Goal: Transaction & Acquisition: Book appointment/travel/reservation

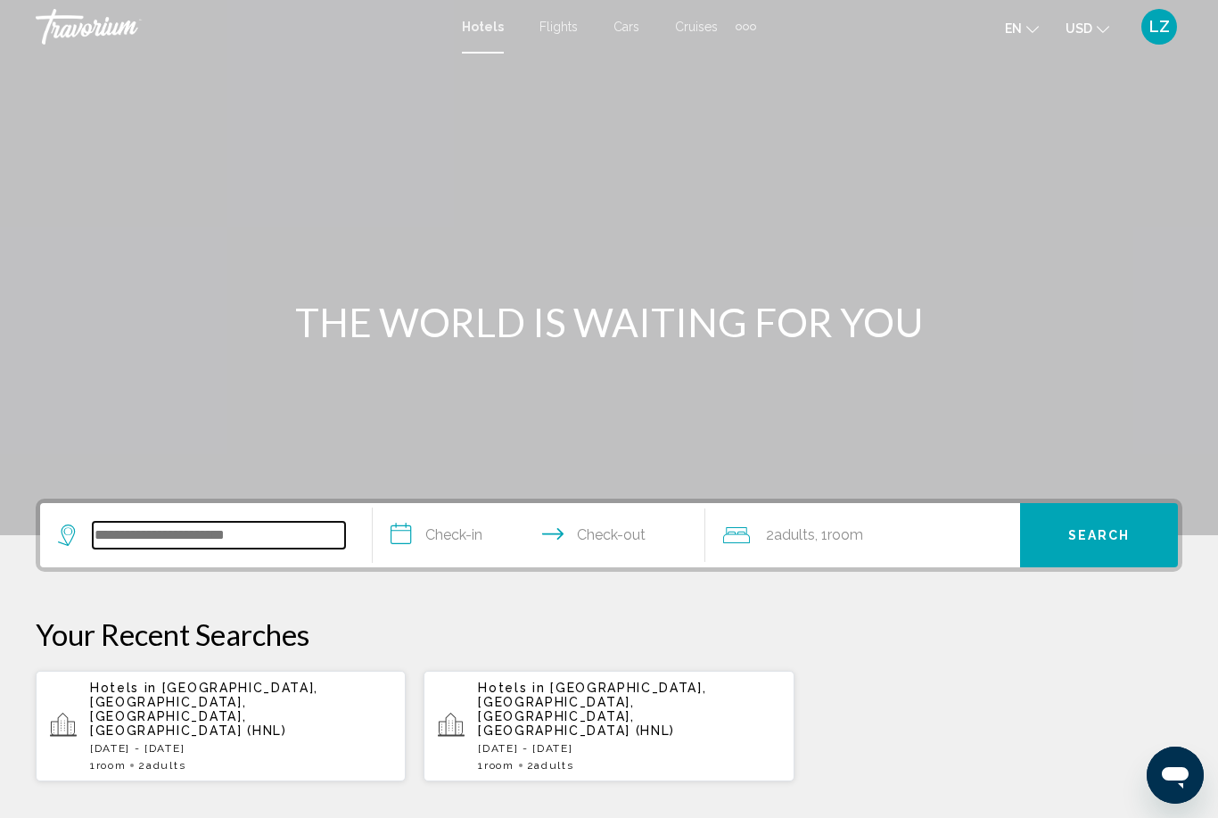
click at [210, 527] on input "Search widget" at bounding box center [219, 535] width 252 height 27
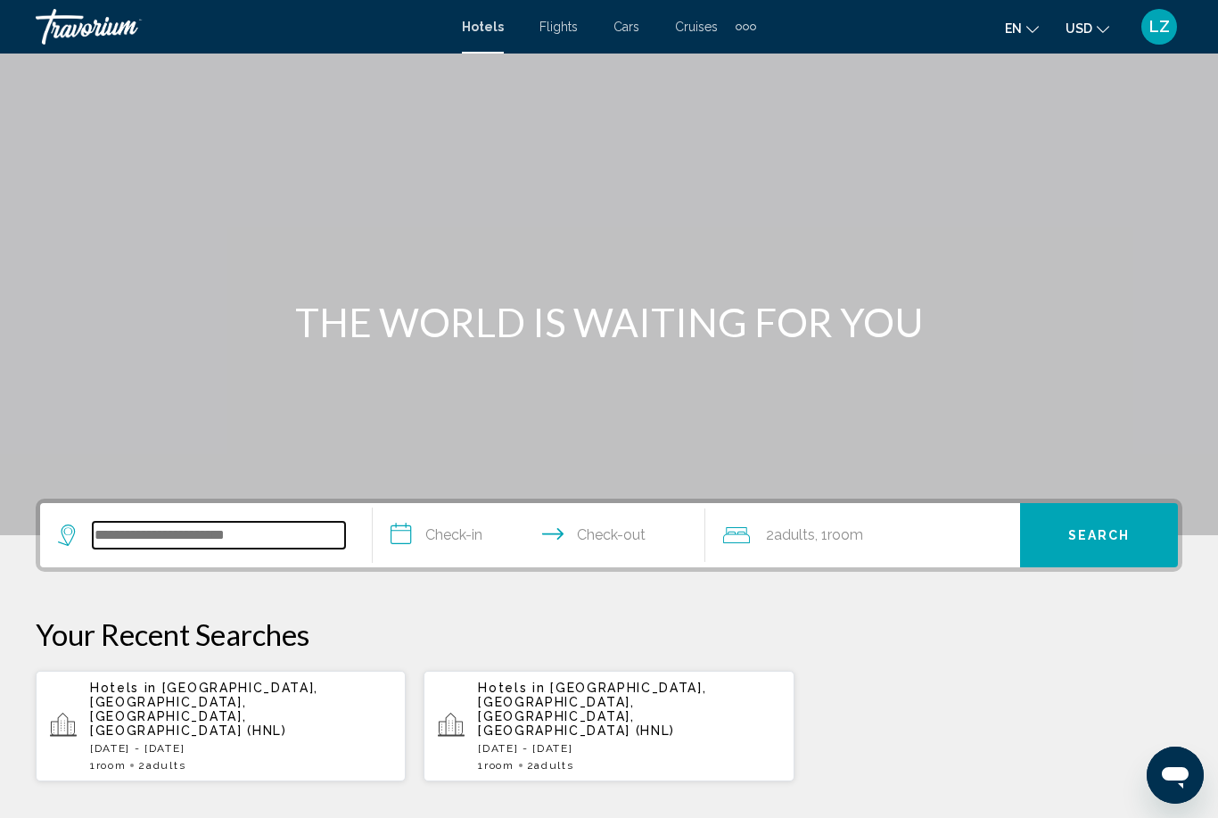
scroll to position [441, 0]
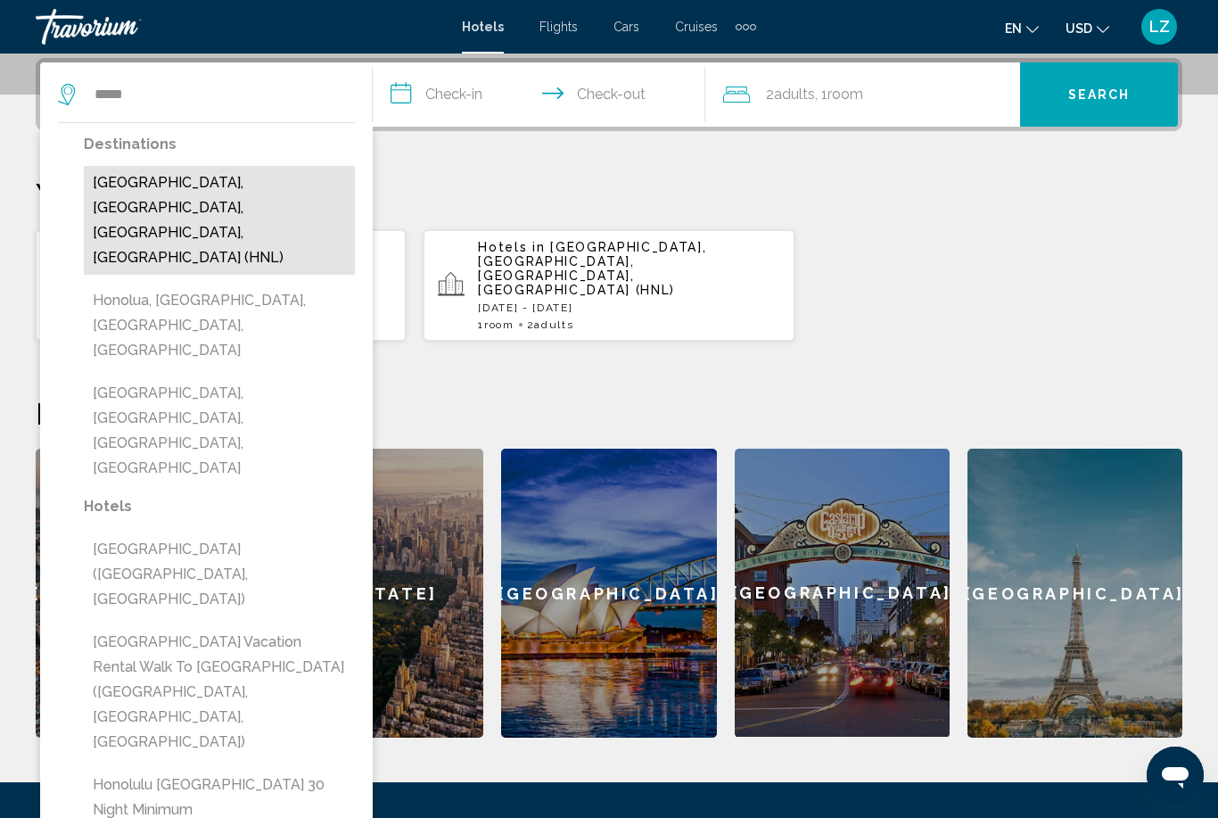
click at [175, 192] on button "[GEOGRAPHIC_DATA], [GEOGRAPHIC_DATA], [GEOGRAPHIC_DATA], [GEOGRAPHIC_DATA] (HNL)" at bounding box center [219, 220] width 271 height 109
type input "**********"
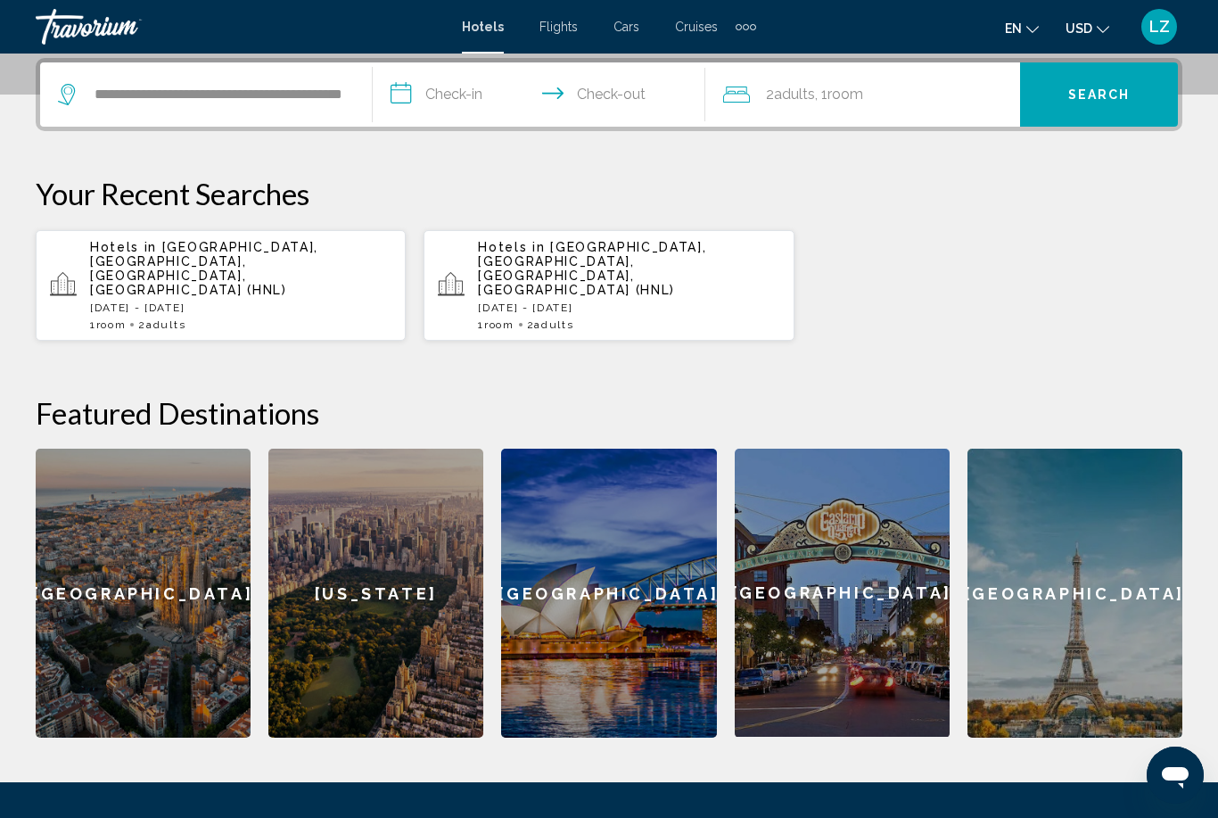
click at [453, 97] on input "**********" at bounding box center [543, 97] width 340 height 70
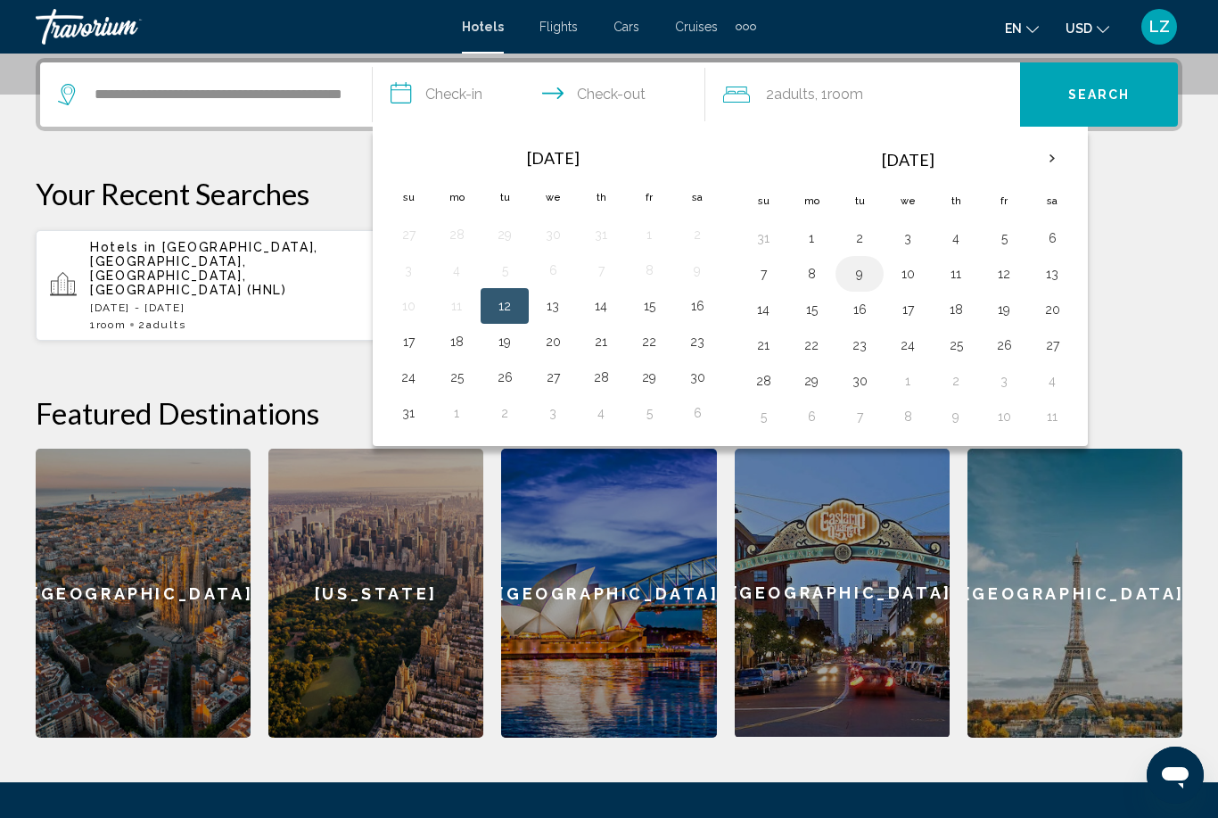
click at [856, 278] on button "9" at bounding box center [859, 273] width 29 height 25
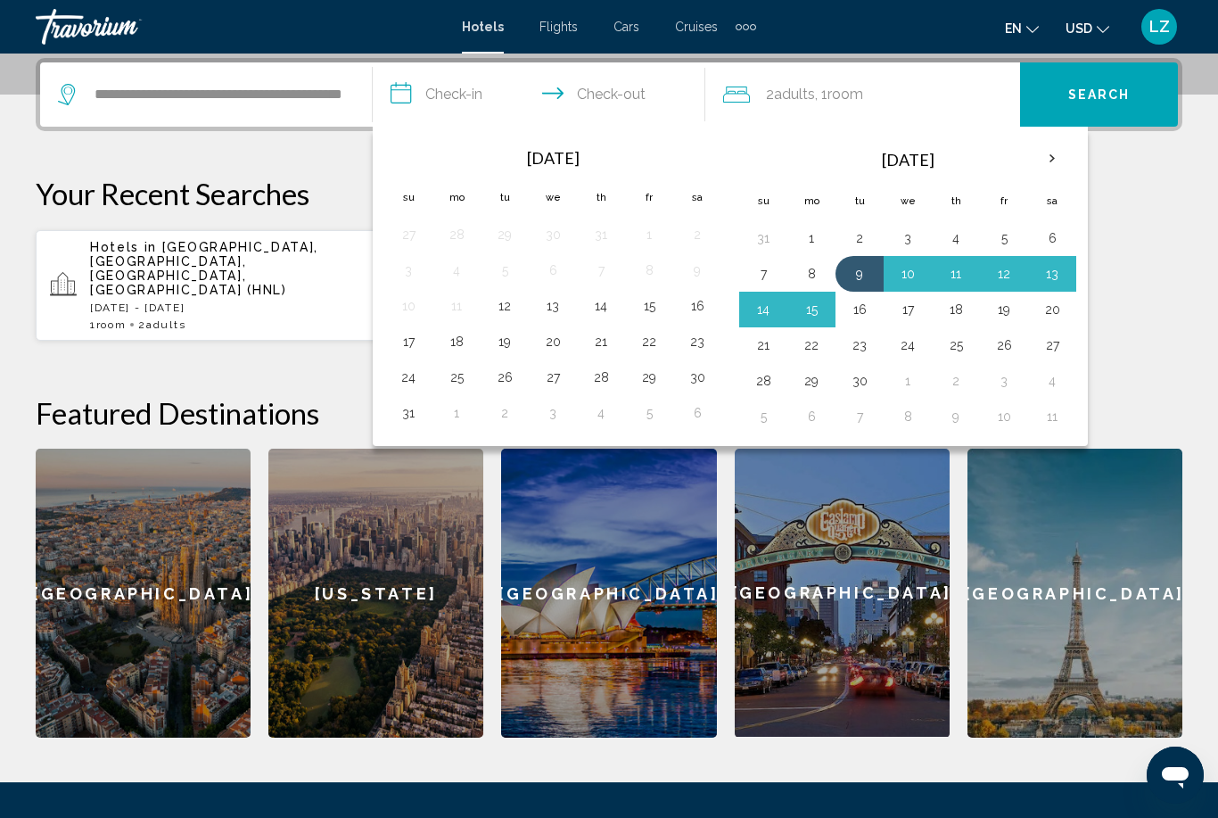
click at [862, 307] on button "16" at bounding box center [859, 309] width 29 height 25
type input "**********"
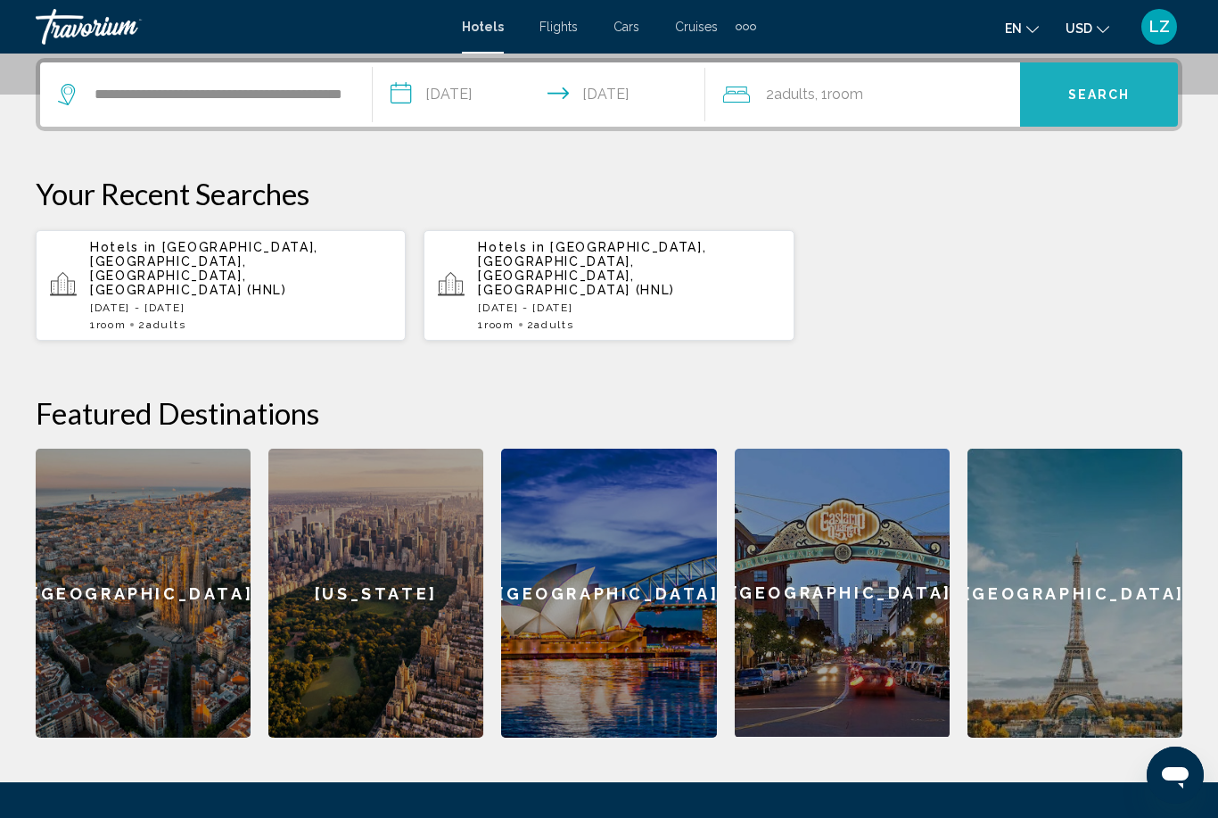
click at [1102, 106] on button "Search" at bounding box center [1099, 94] width 158 height 64
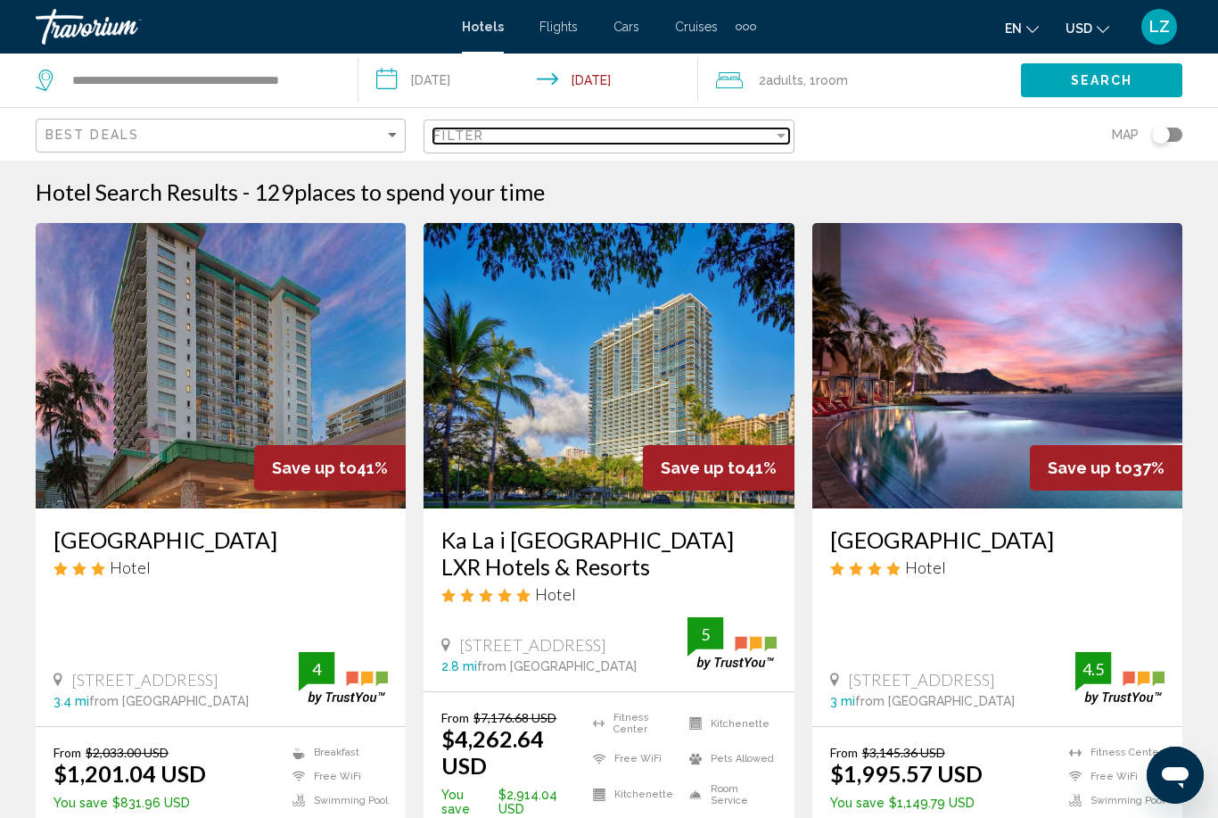
click at [702, 129] on div "Filter" at bounding box center [602, 135] width 339 height 14
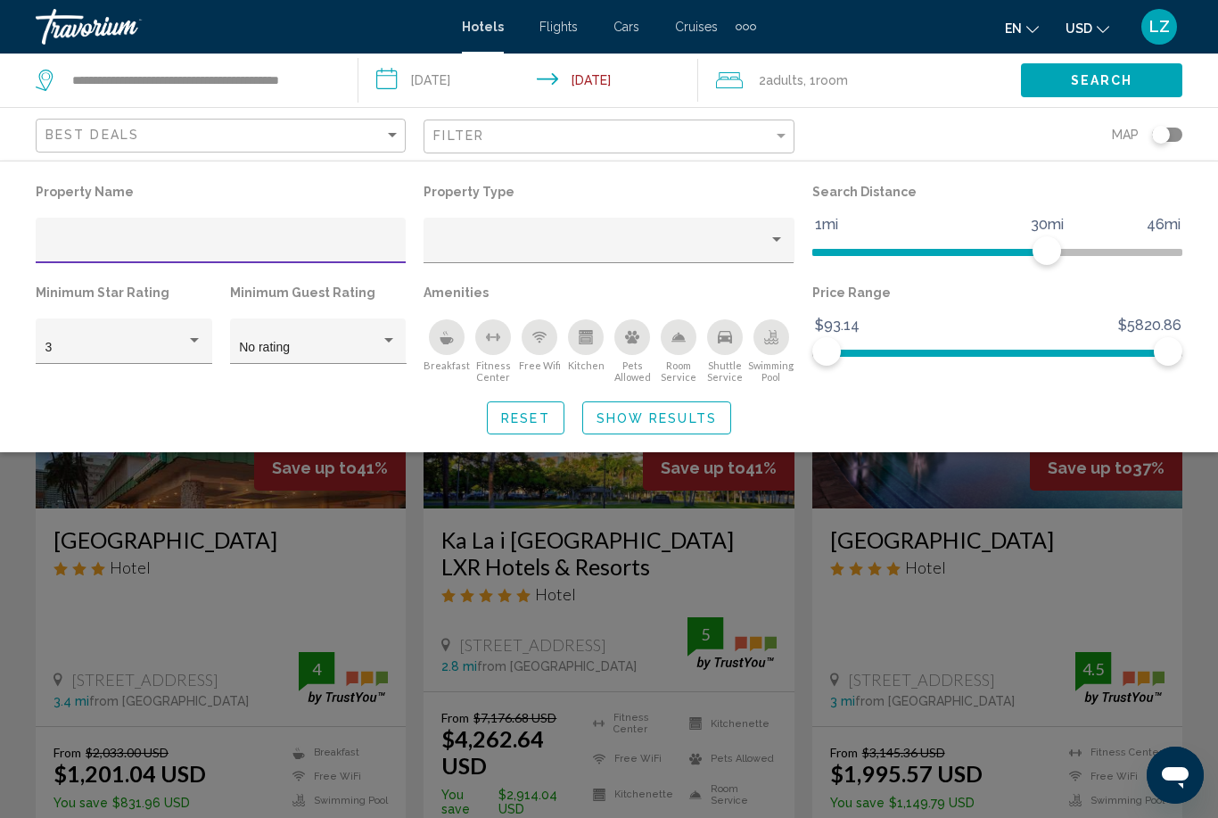
click at [169, 252] on input "Hotel Filters" at bounding box center [220, 247] width 351 height 14
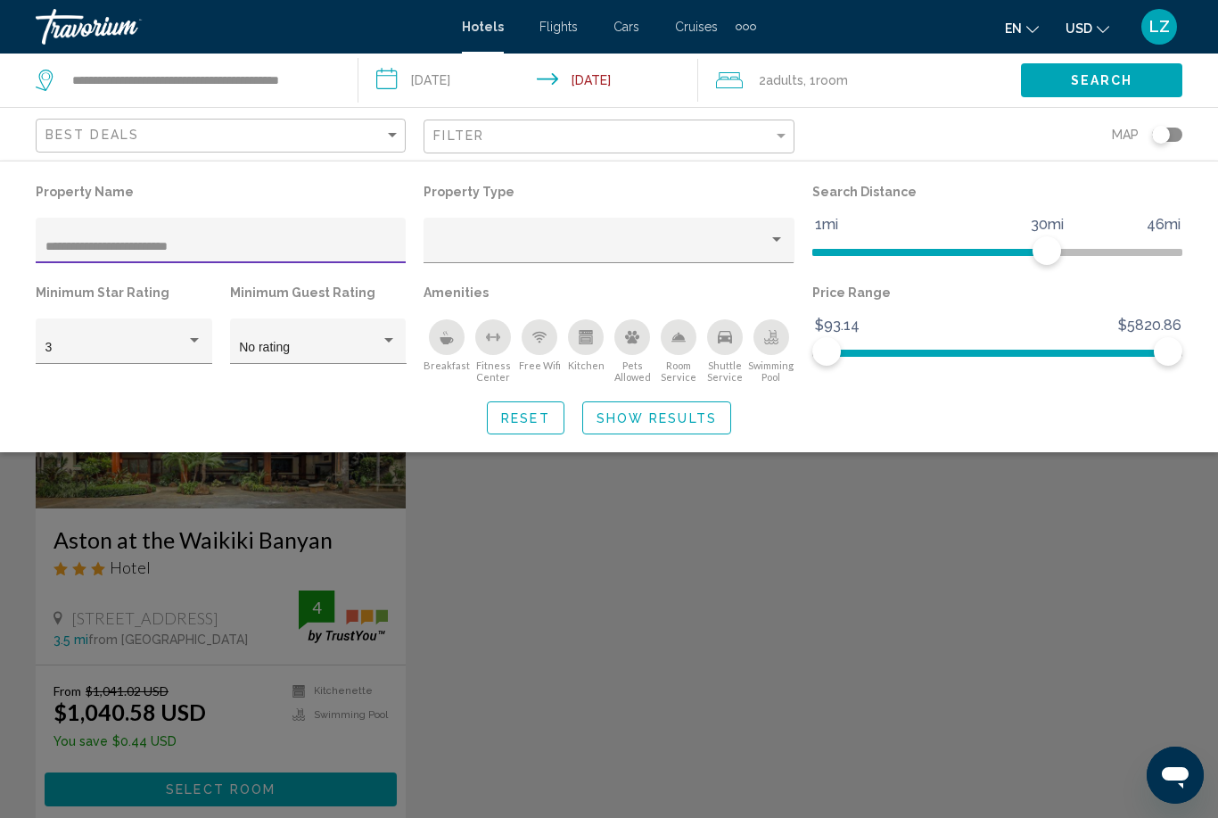
type input "**********"
click at [645, 413] on span "Show Results" at bounding box center [657, 418] width 120 height 14
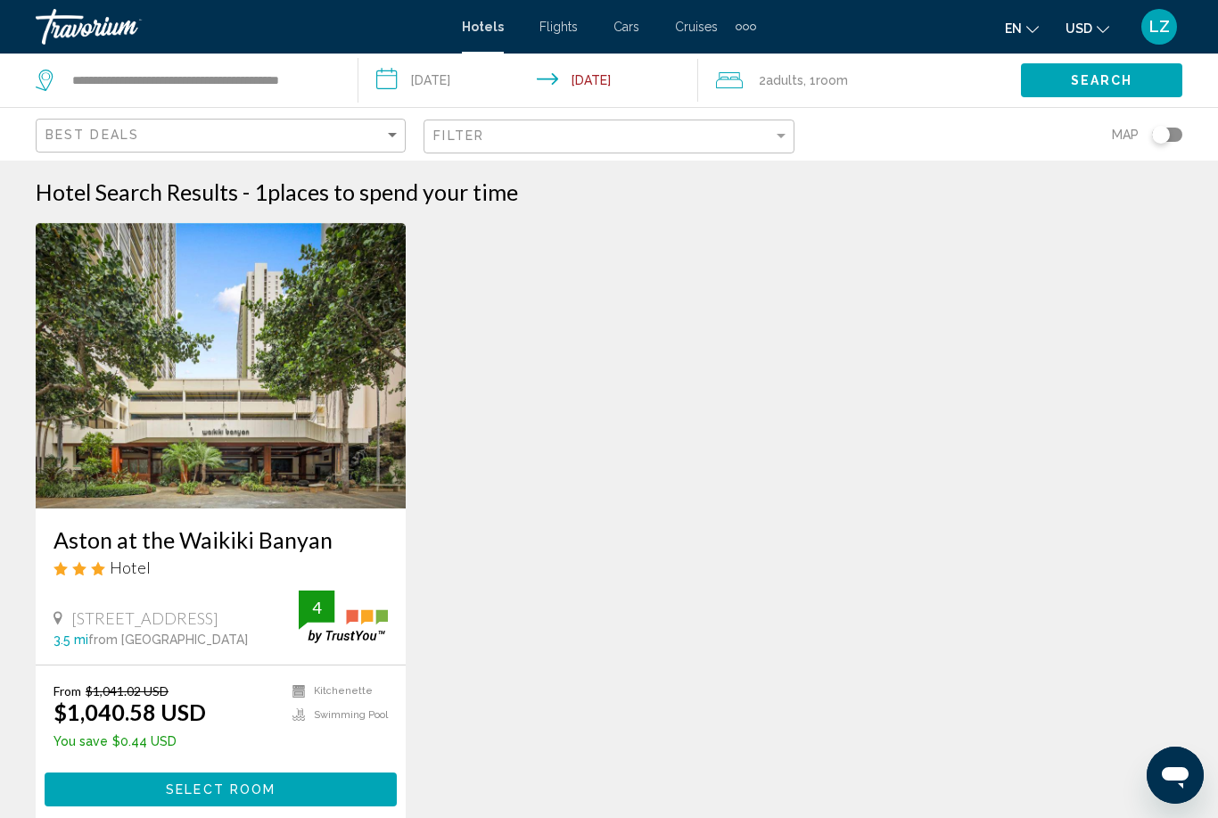
click at [219, 417] on img "Main content" at bounding box center [221, 365] width 370 height 285
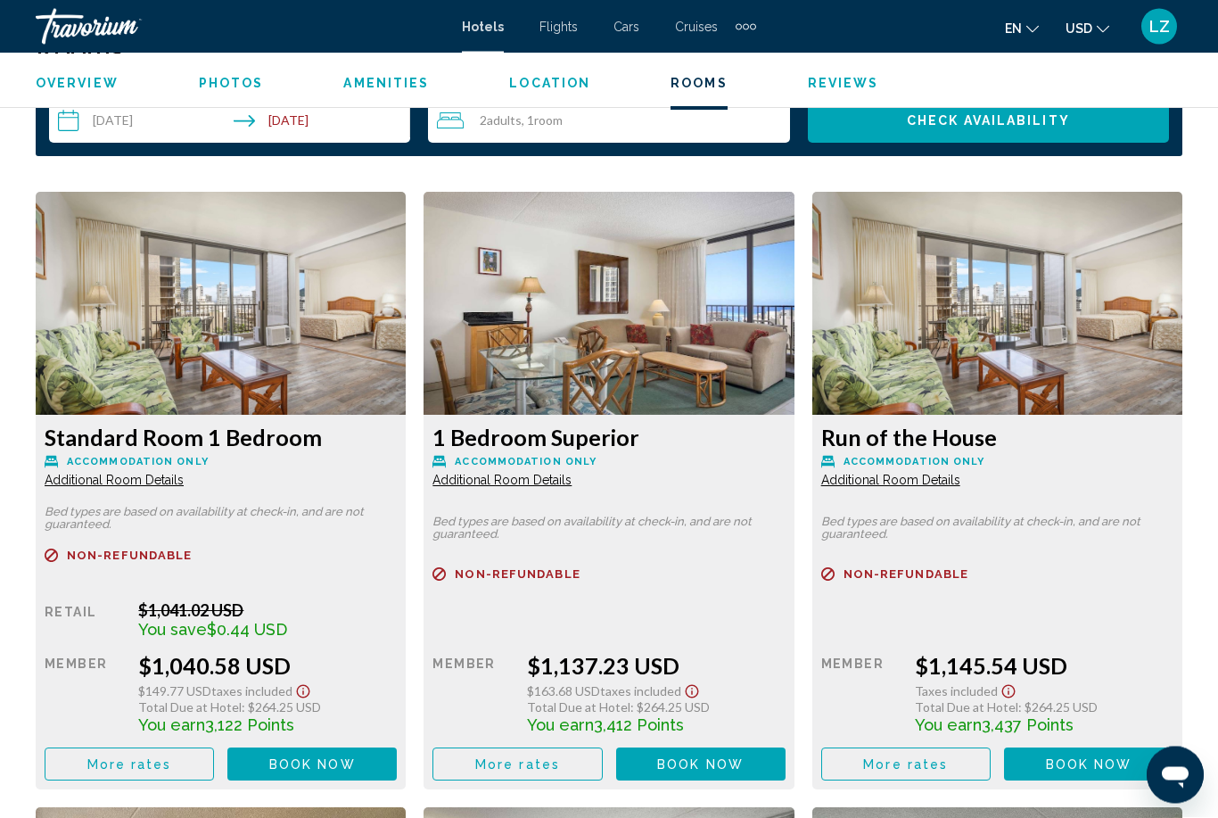
scroll to position [2593, 0]
click at [144, 480] on span "Additional Room Details" at bounding box center [114, 480] width 139 height 14
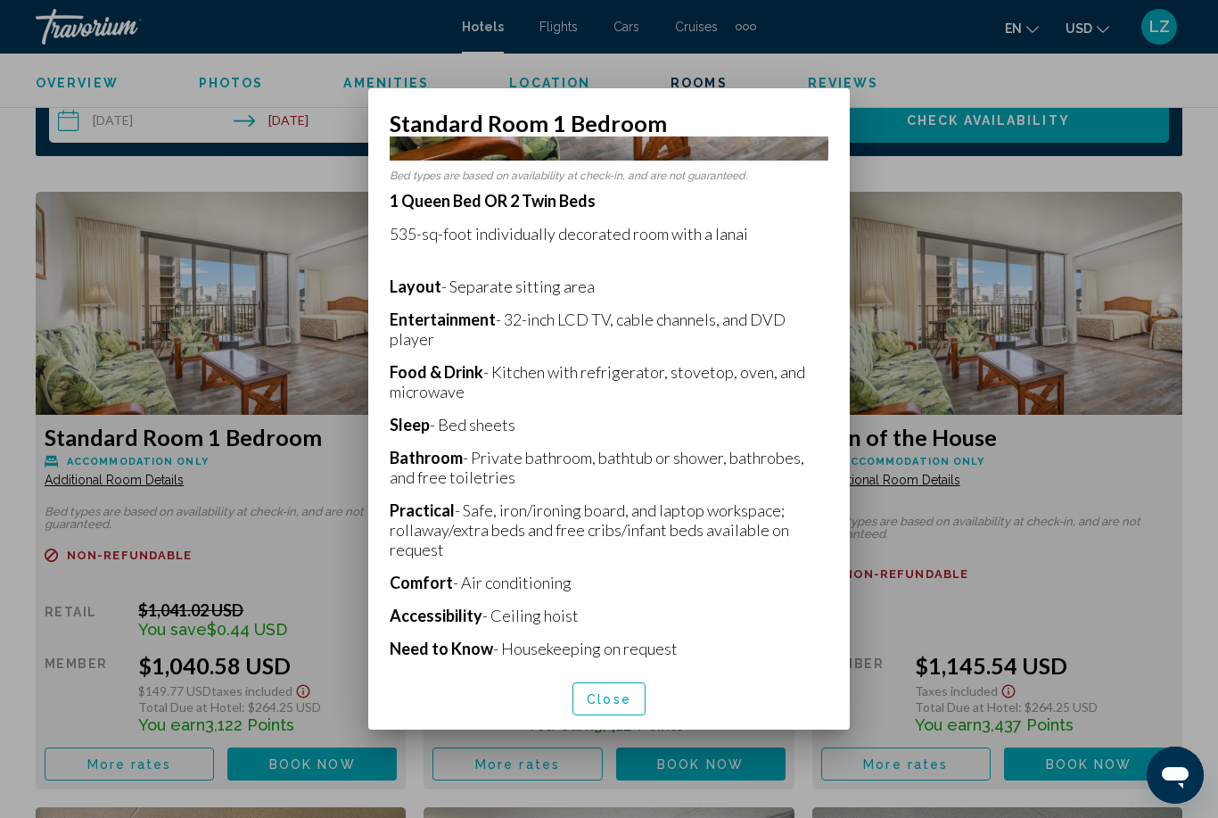
scroll to position [279, 0]
drag, startPoint x: 434, startPoint y: 405, endPoint x: 581, endPoint y: 408, distance: 147.2
click at [581, 416] on p "Sleep - Bed sheets" at bounding box center [609, 426] width 439 height 20
drag, startPoint x: 581, startPoint y: 408, endPoint x: -1, endPoint y: -1, distance: 711.9
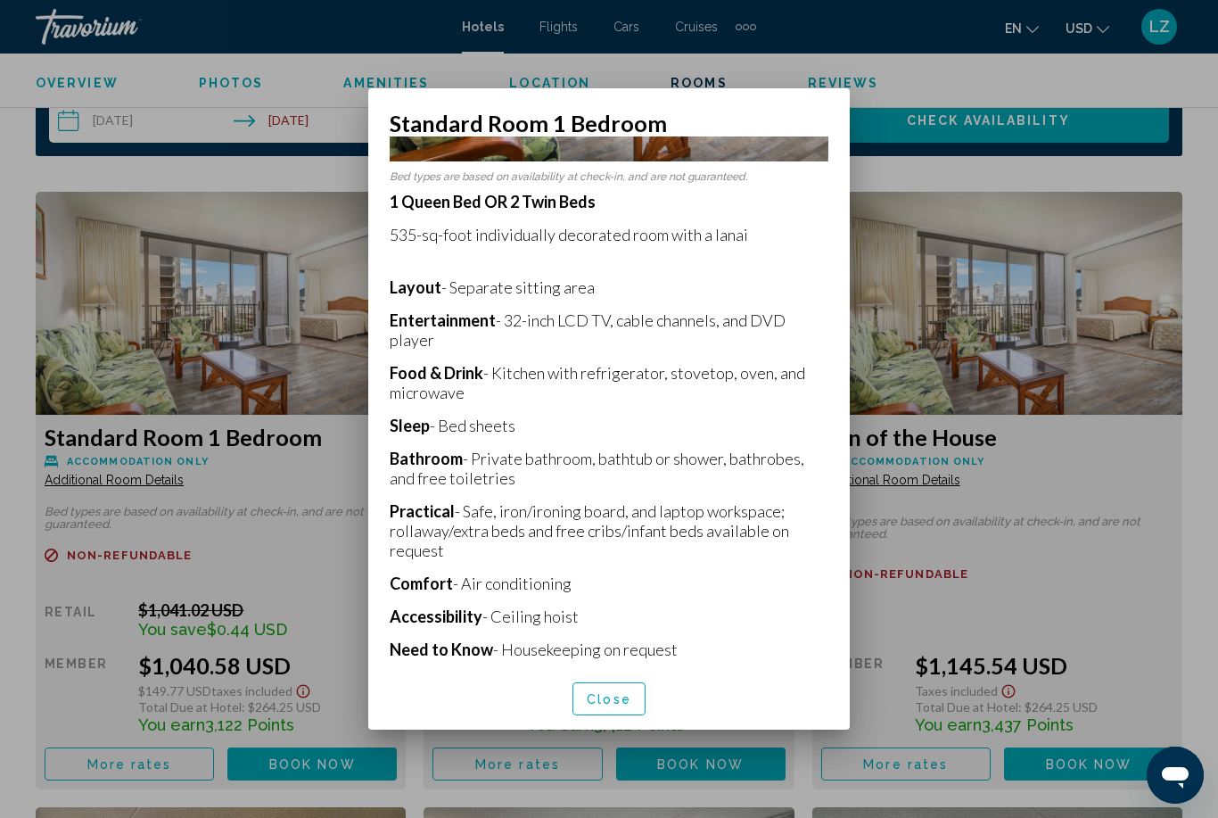
drag, startPoint x: 443, startPoint y: 407, endPoint x: 528, endPoint y: 408, distance: 84.7
click at [528, 416] on p "Sleep - Bed sheets" at bounding box center [609, 426] width 439 height 20
click at [464, 421] on p "1 Queen Bed OR 2 Twin Beds 535-sq-foot individually decorated room with a lanai…" at bounding box center [609, 442] width 439 height 500
click at [491, 416] on p "Sleep - Bed sheets" at bounding box center [609, 426] width 439 height 20
drag, startPoint x: 438, startPoint y: 402, endPoint x: 524, endPoint y: 400, distance: 85.6
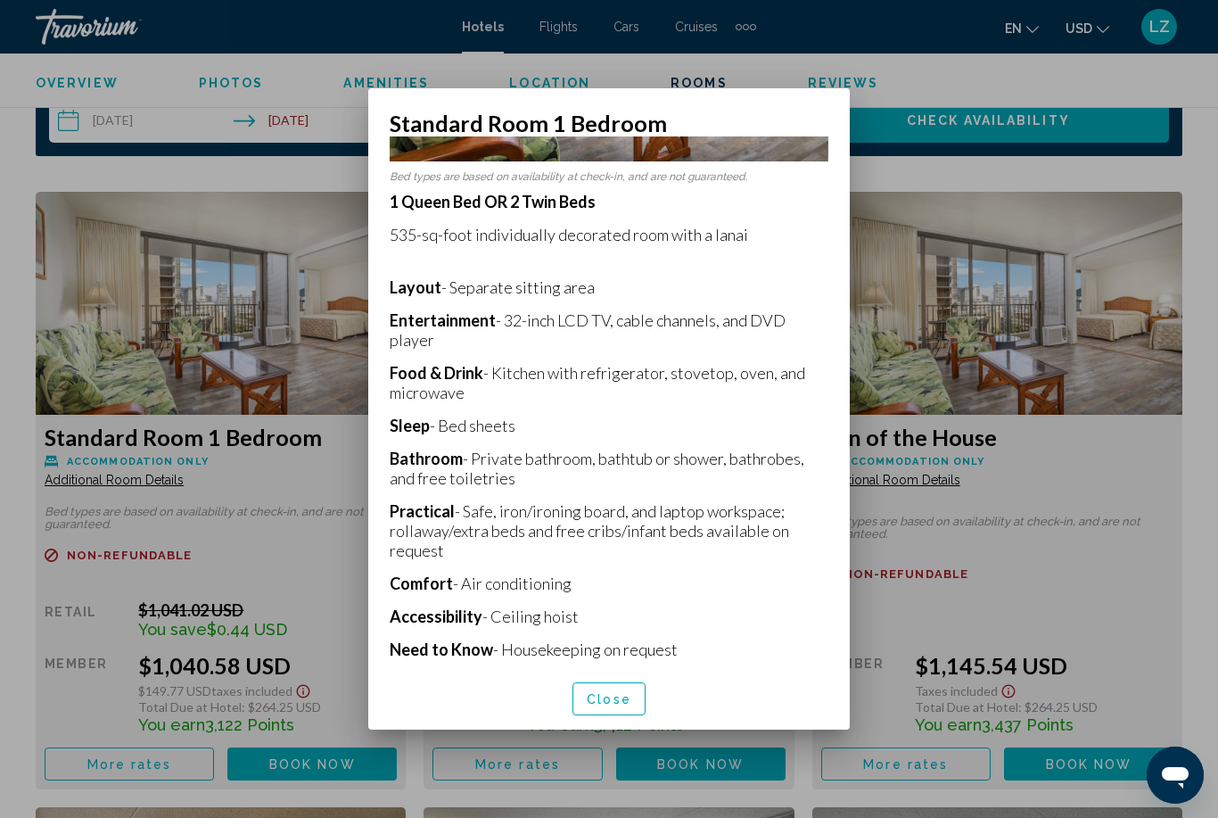
click at [524, 416] on p "Sleep - Bed sheets" at bounding box center [609, 426] width 439 height 20
drag, startPoint x: 524, startPoint y: 400, endPoint x: -1, endPoint y: -1, distance: 660.4
click at [1206, 247] on div at bounding box center [609, 409] width 1218 height 818
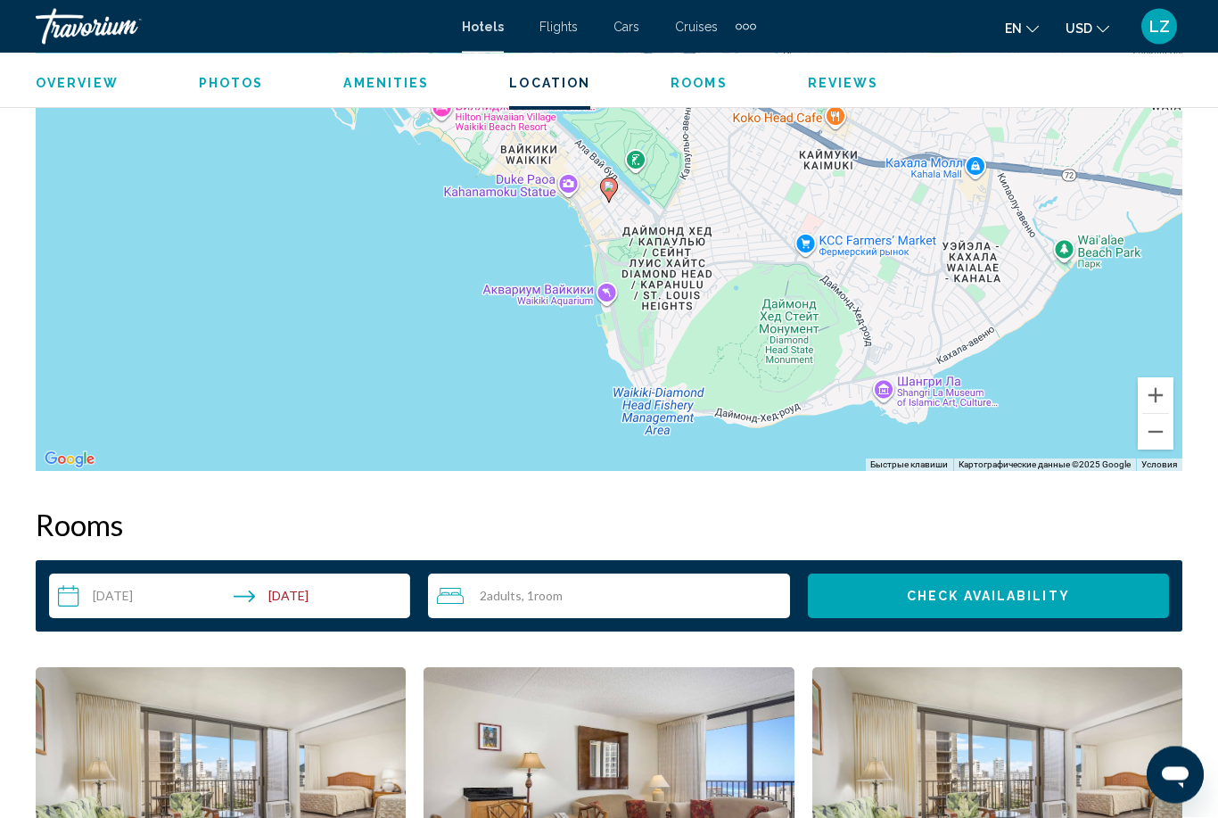
scroll to position [2117, 0]
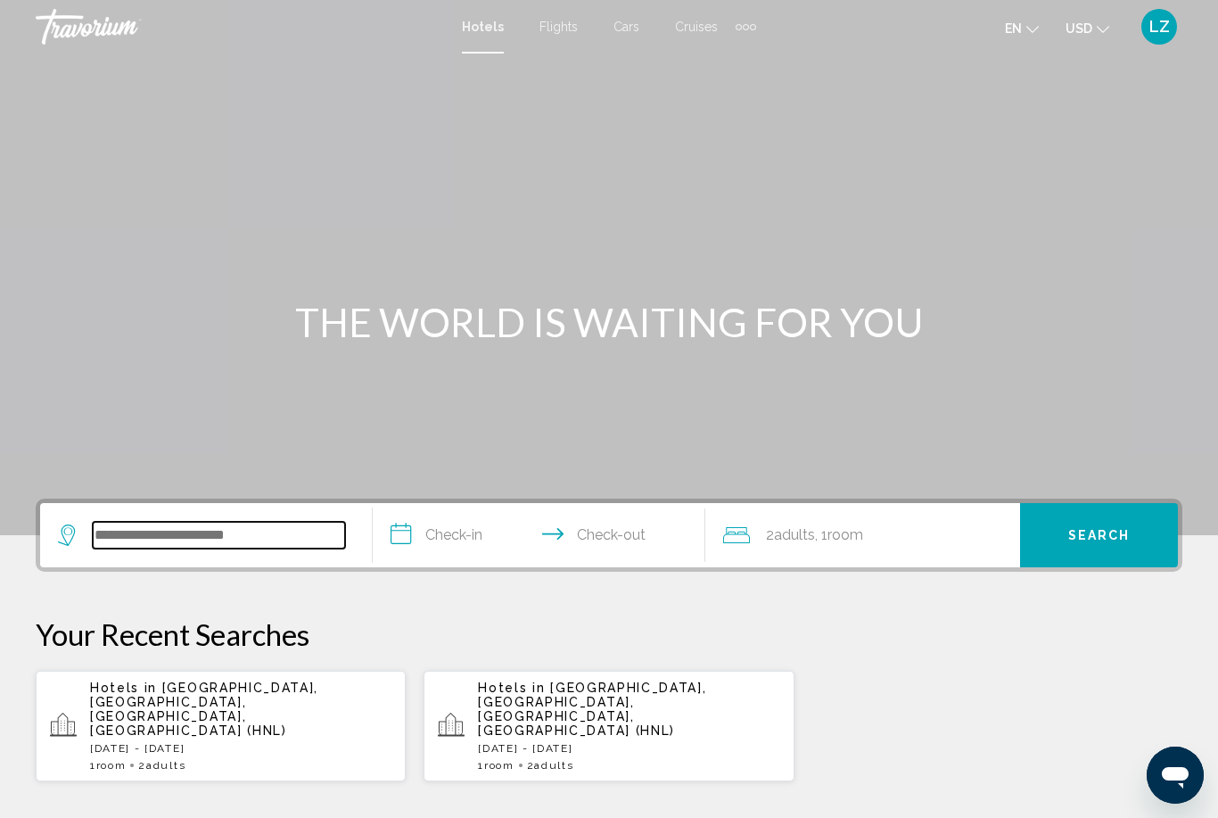
drag, startPoint x: 225, startPoint y: 522, endPoint x: 225, endPoint y: 532, distance: 10.7
click at [225, 522] on input "Search widget" at bounding box center [219, 535] width 252 height 27
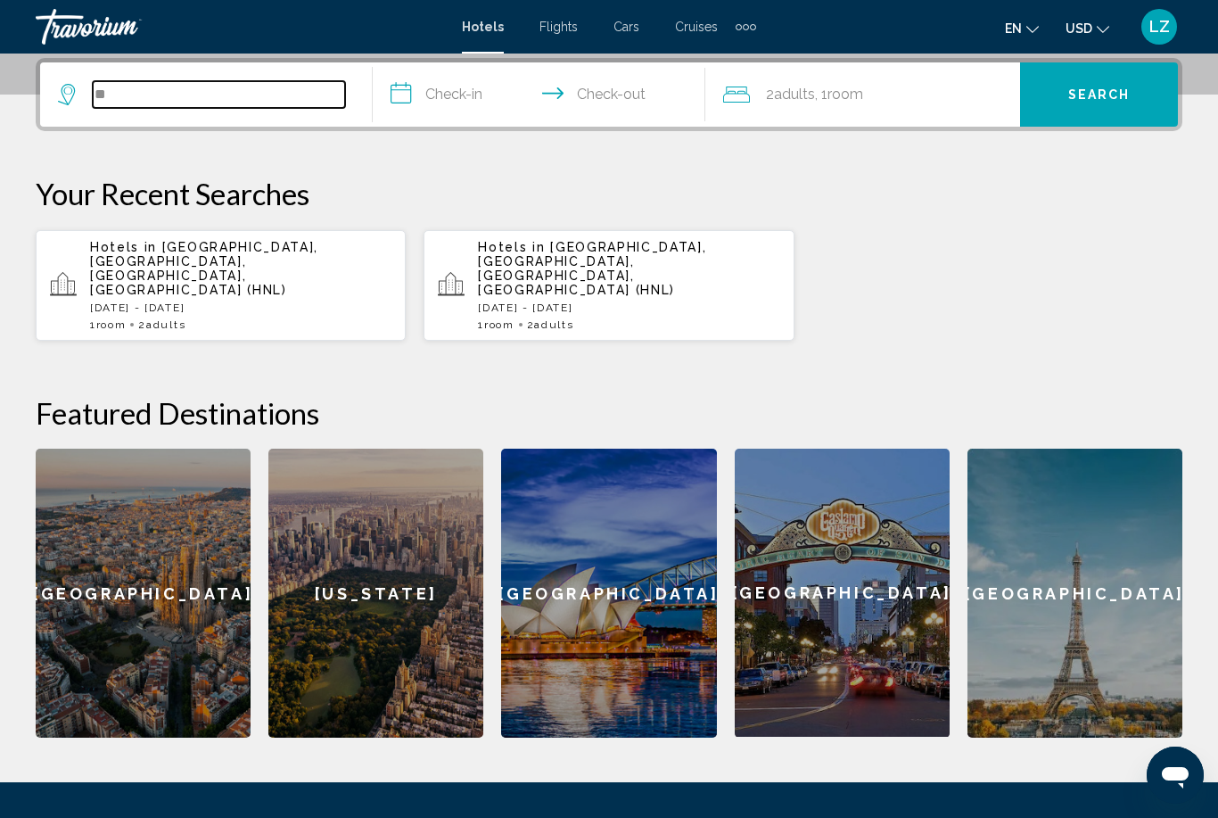
type input "*"
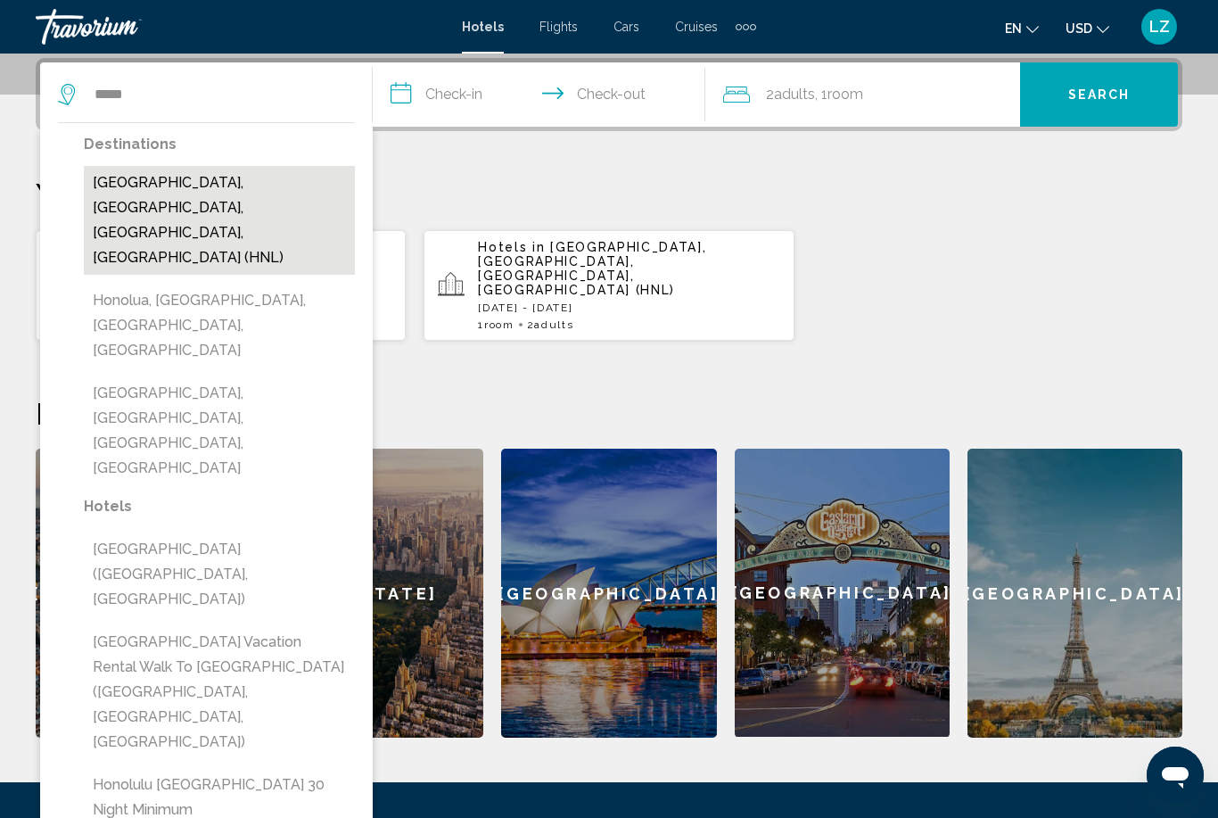
click at [205, 193] on button "[GEOGRAPHIC_DATA], [GEOGRAPHIC_DATA], [GEOGRAPHIC_DATA], [GEOGRAPHIC_DATA] (HNL)" at bounding box center [219, 220] width 271 height 109
type input "**********"
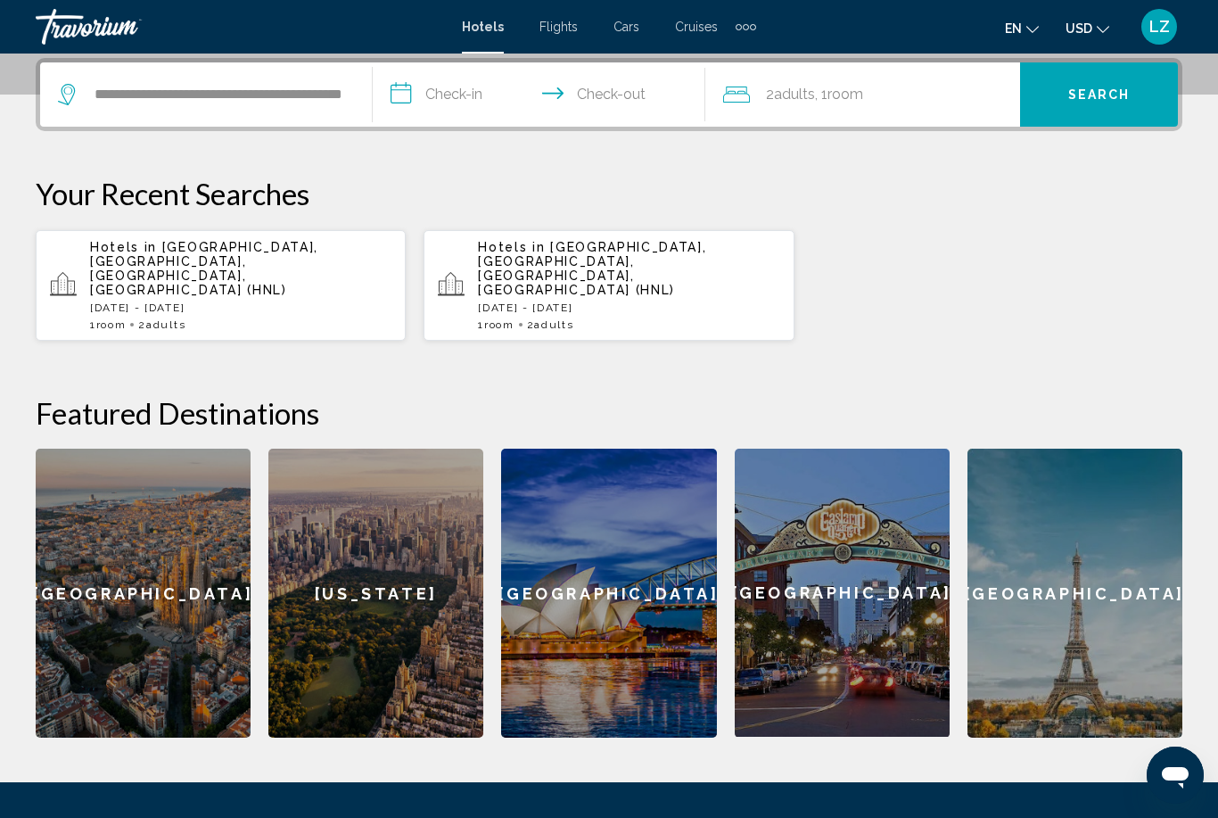
click at [450, 110] on input "**********" at bounding box center [543, 97] width 340 height 70
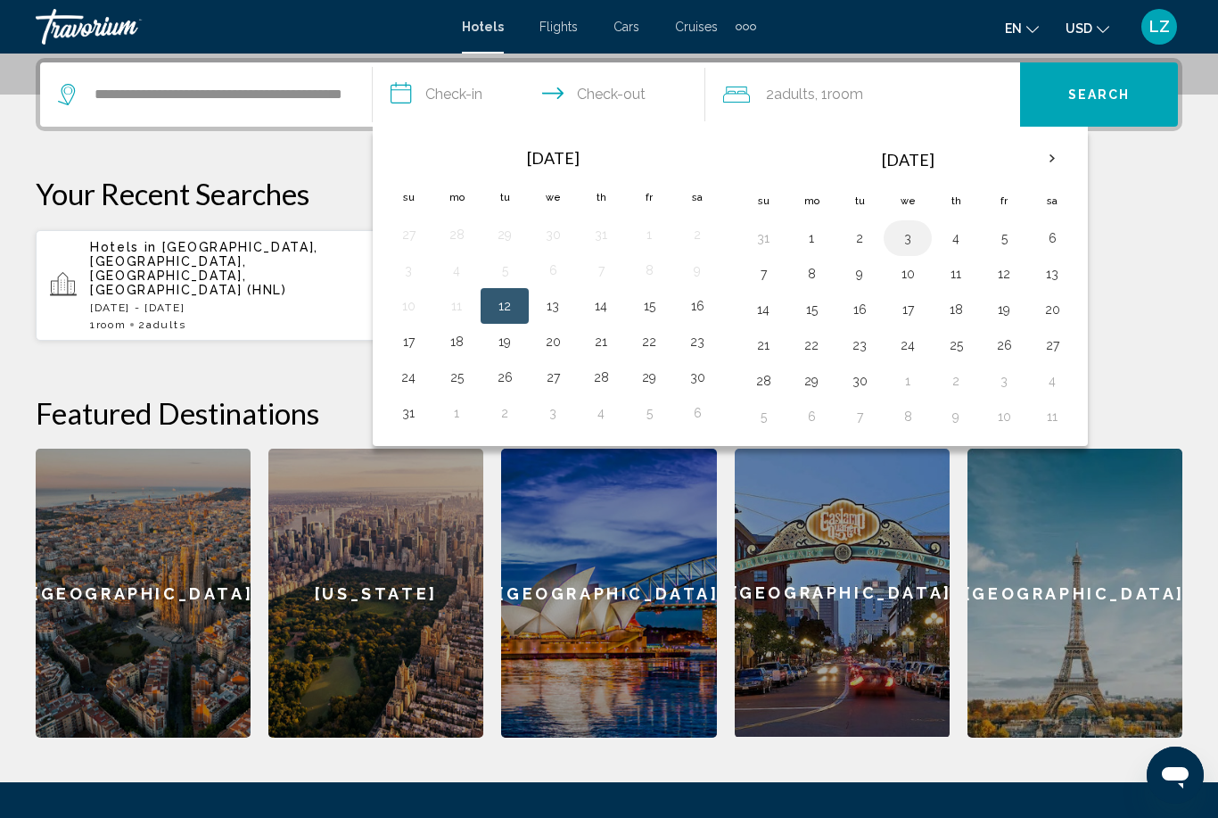
click at [904, 245] on button "3" at bounding box center [908, 238] width 29 height 25
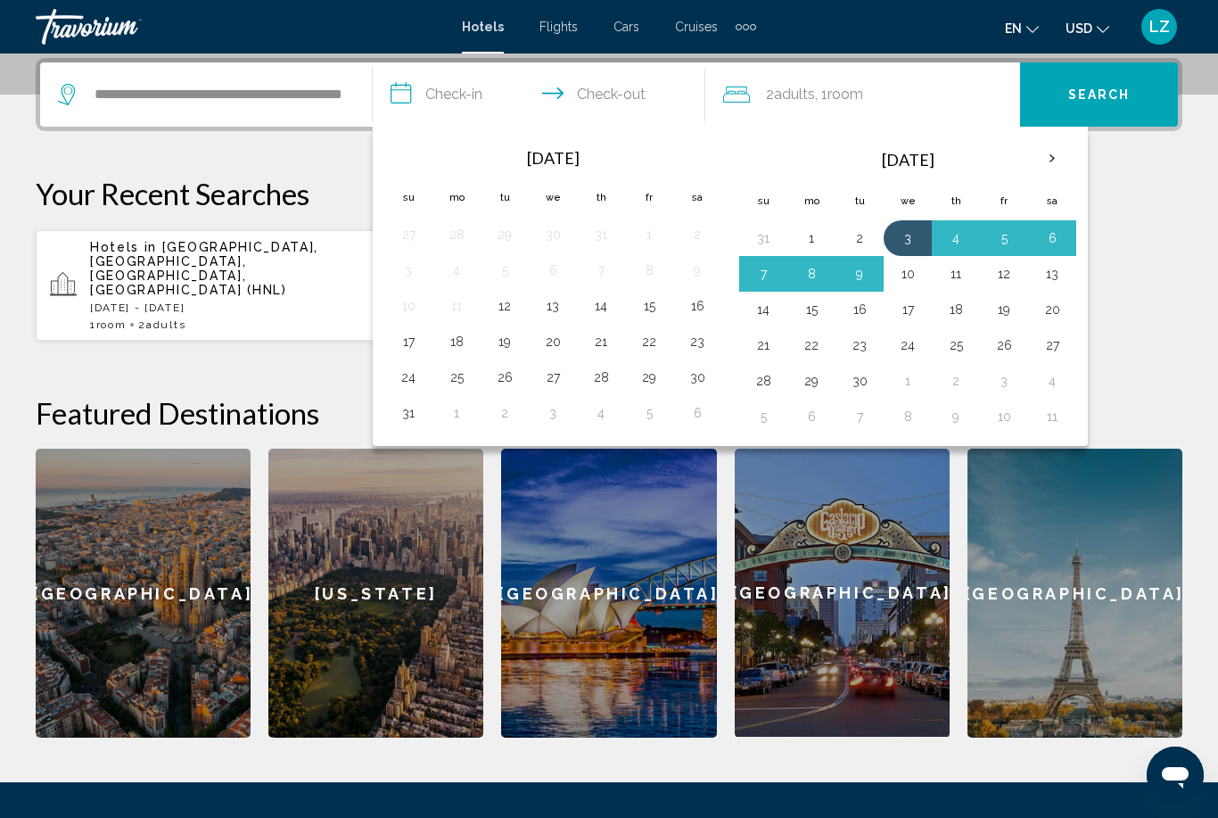
click at [920, 278] on button "10" at bounding box center [908, 273] width 29 height 25
type input "**********"
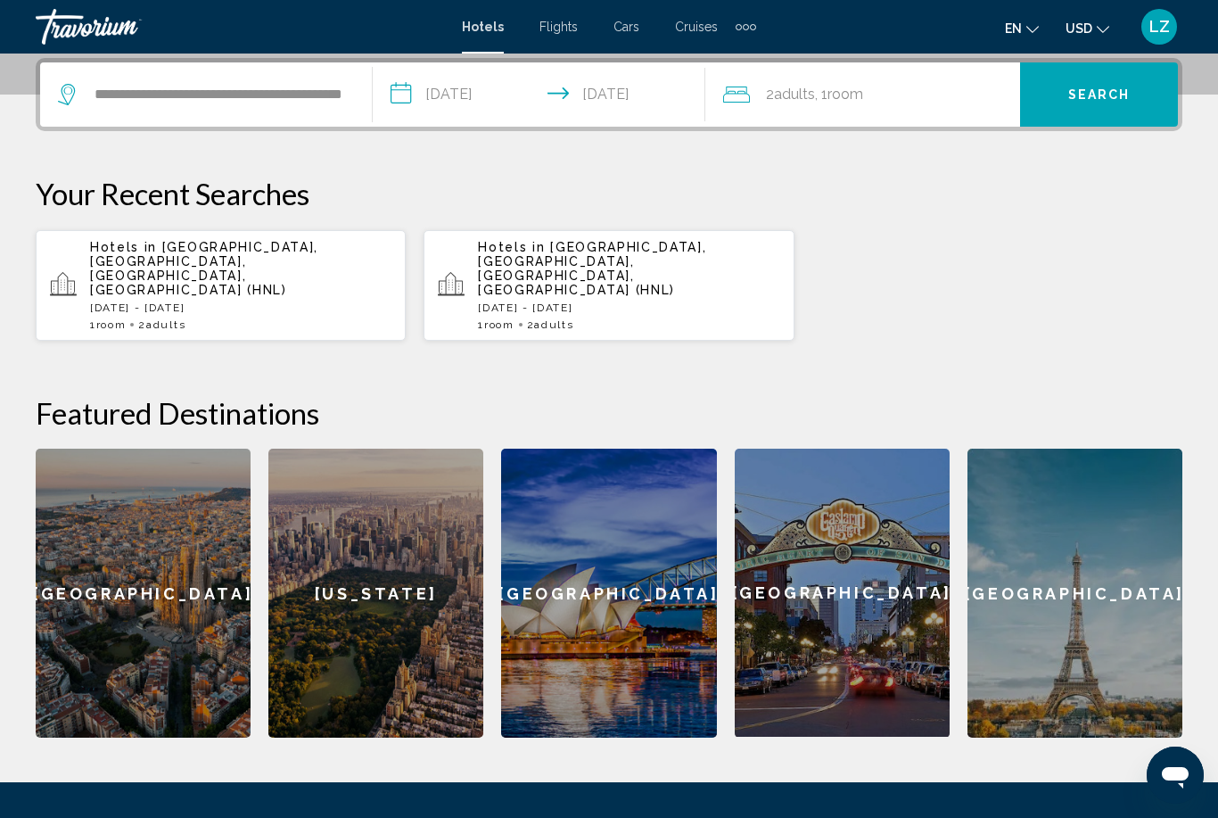
click at [1086, 104] on button "Search" at bounding box center [1099, 94] width 158 height 64
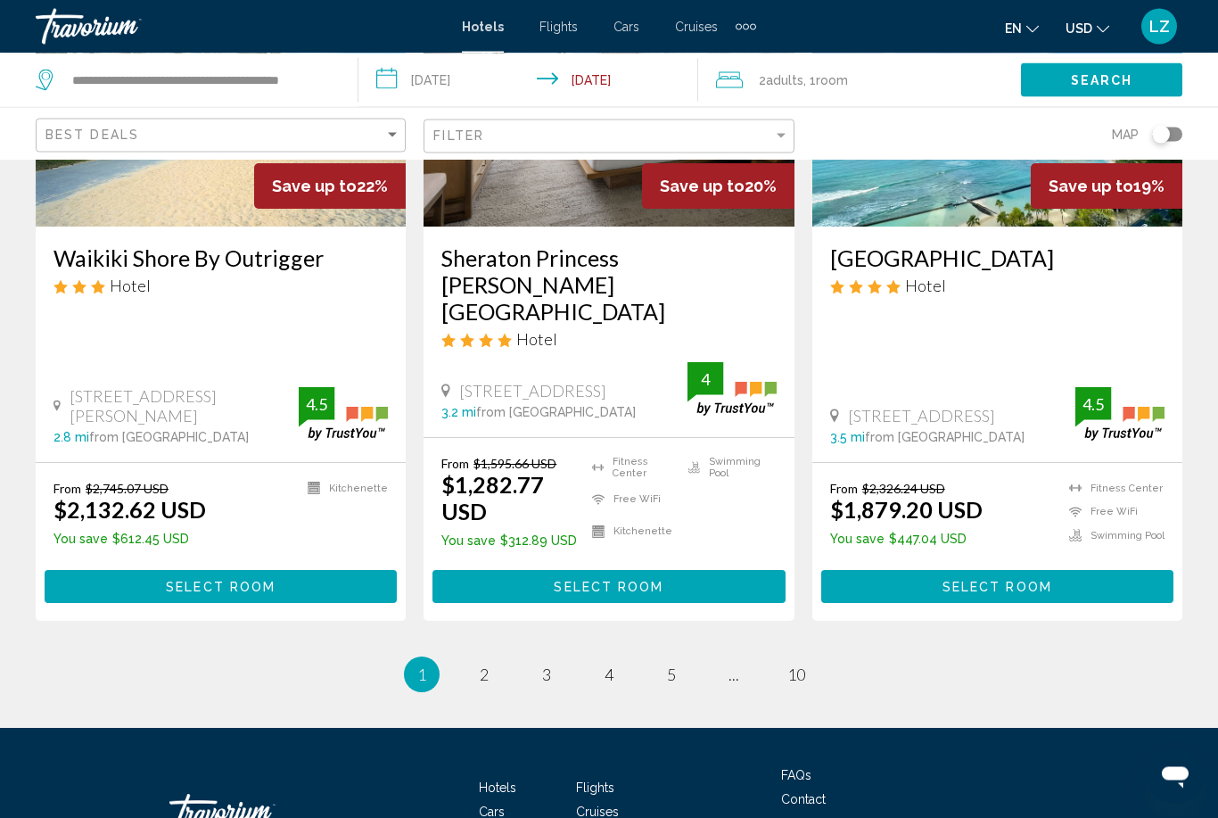
scroll to position [2314, 0]
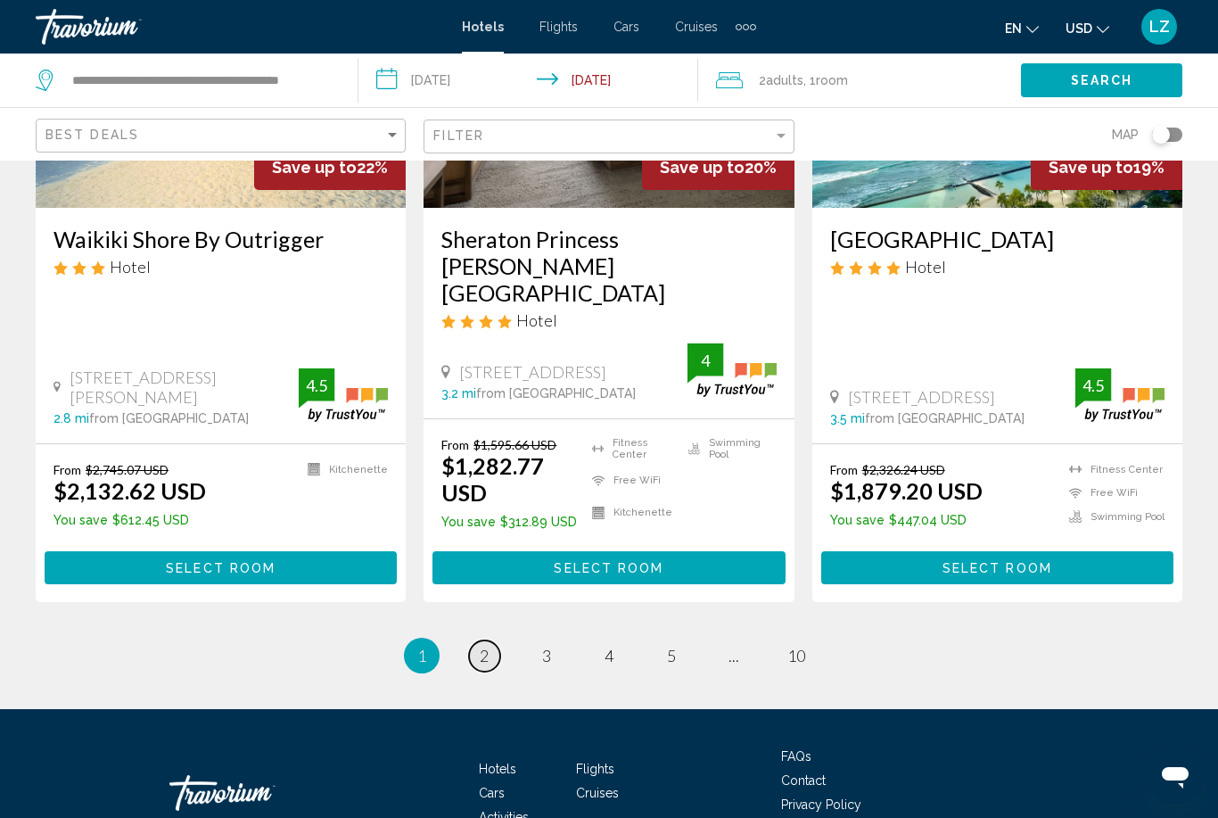
click at [487, 646] on span "2" at bounding box center [484, 656] width 9 height 20
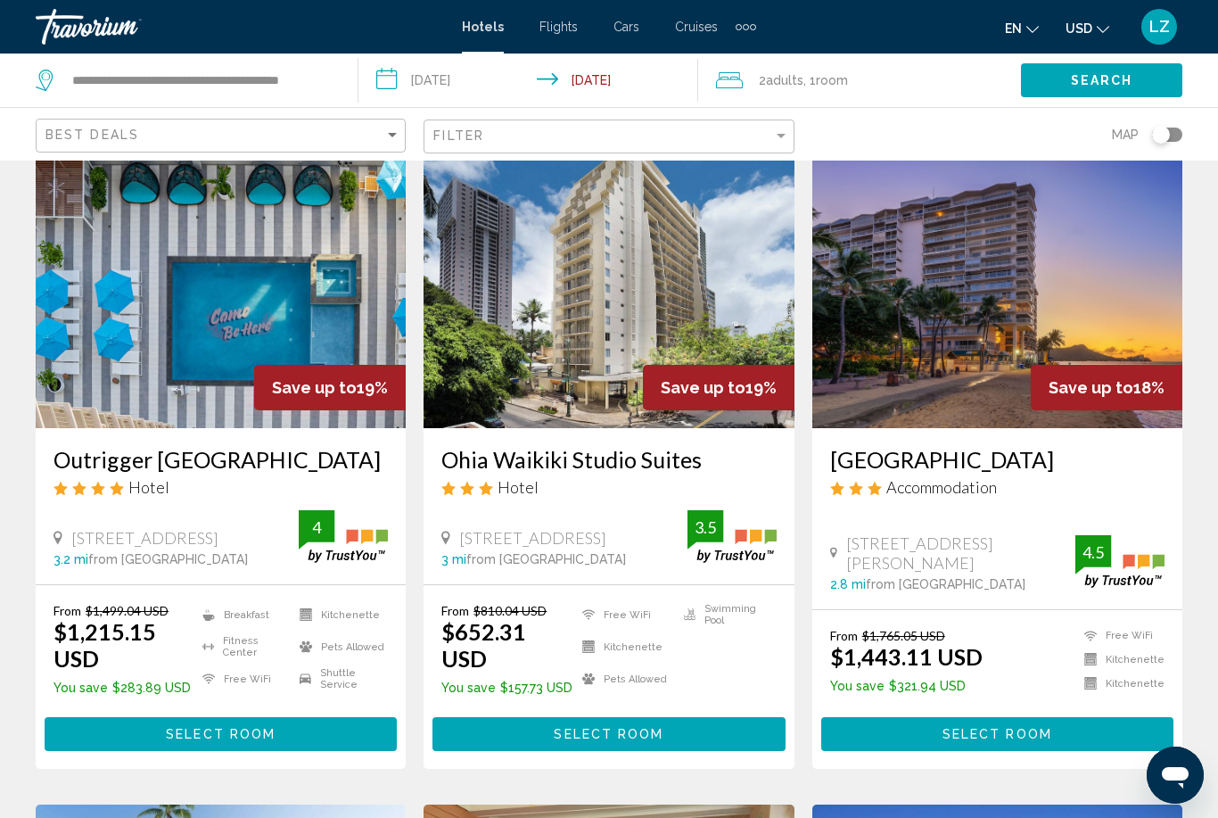
scroll to position [78, 0]
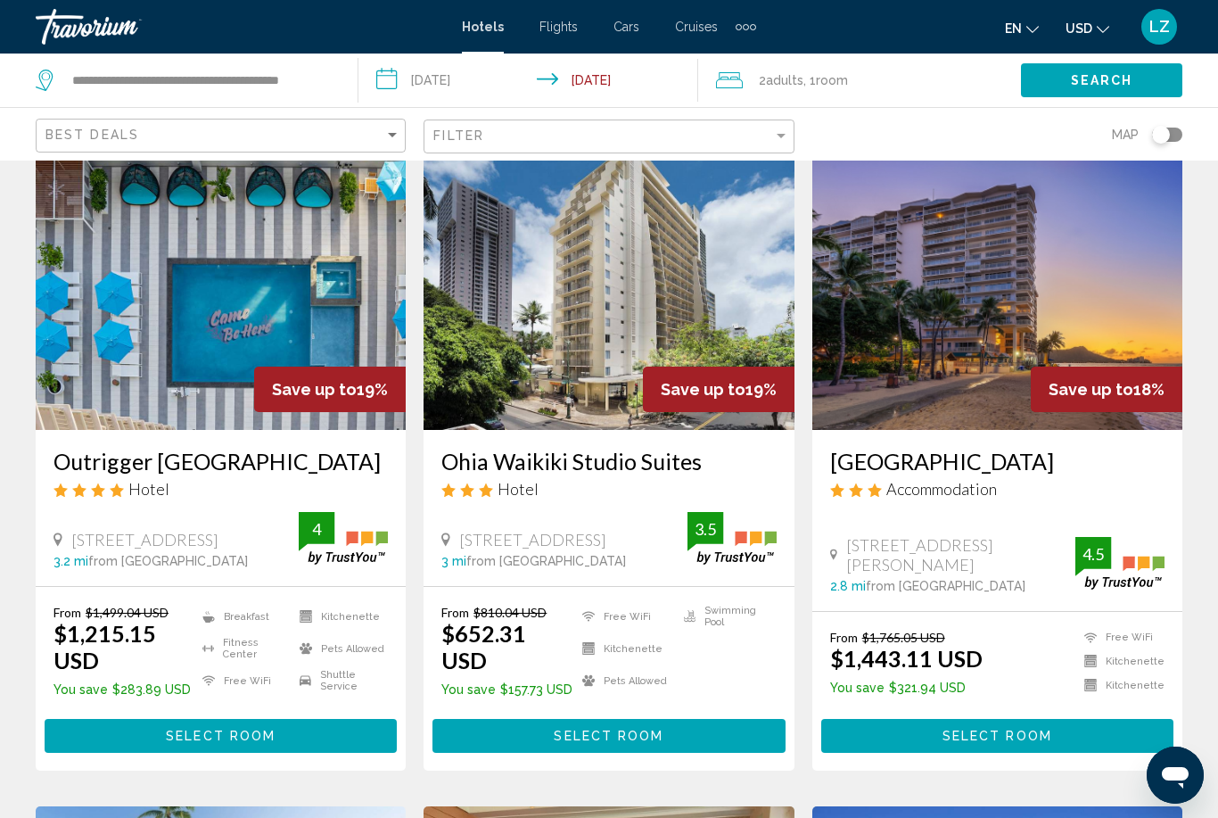
drag, startPoint x: 433, startPoint y: 460, endPoint x: 914, endPoint y: 458, distance: 480.7
copy h3 "Ohia Waikiki Studio Suites"
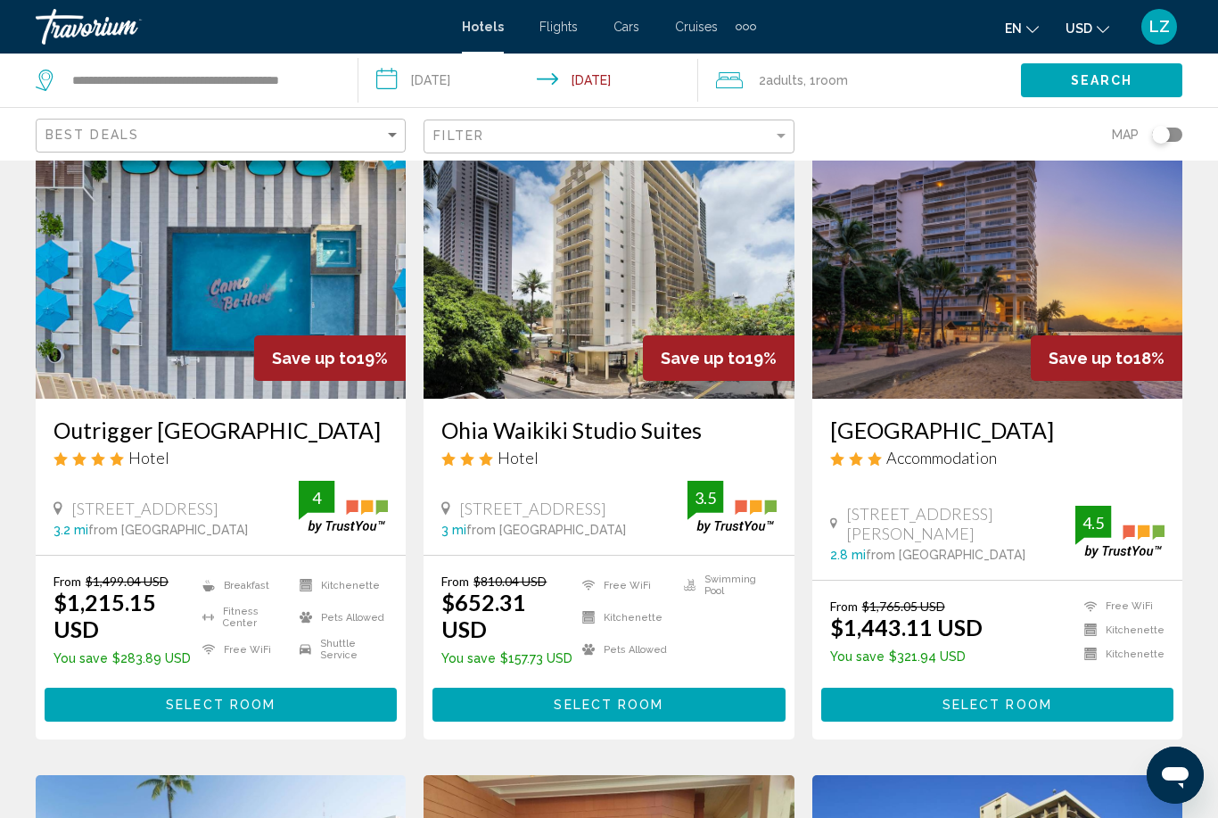
scroll to position [87, 0]
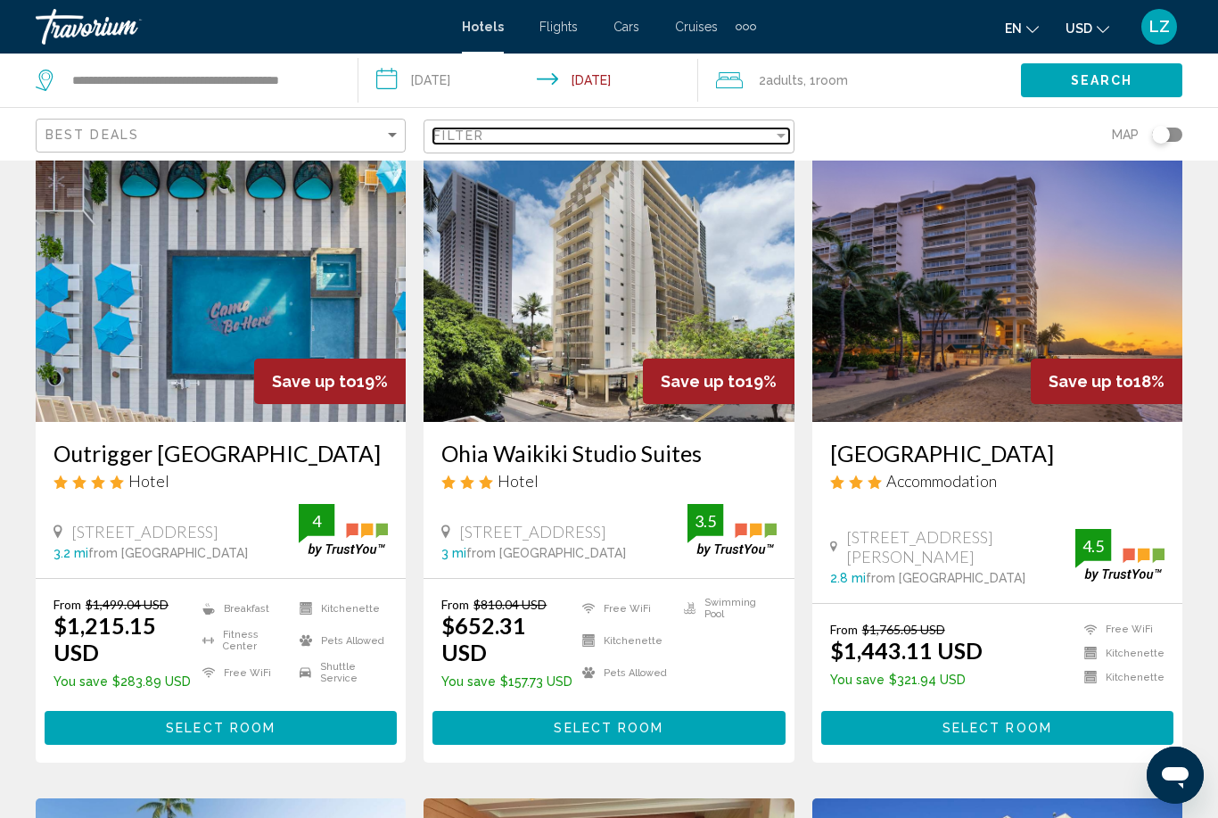
click at [581, 131] on div "Filter" at bounding box center [602, 135] width 339 height 14
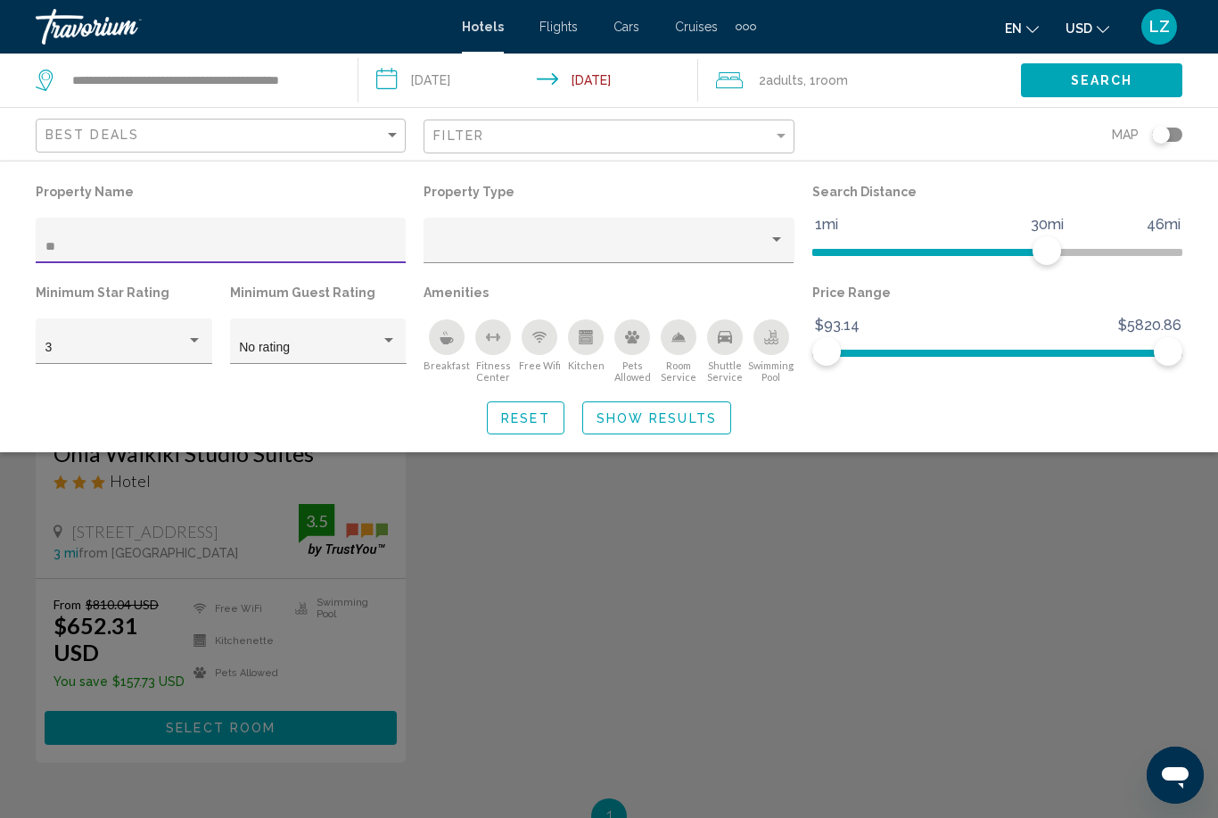
type input "*"
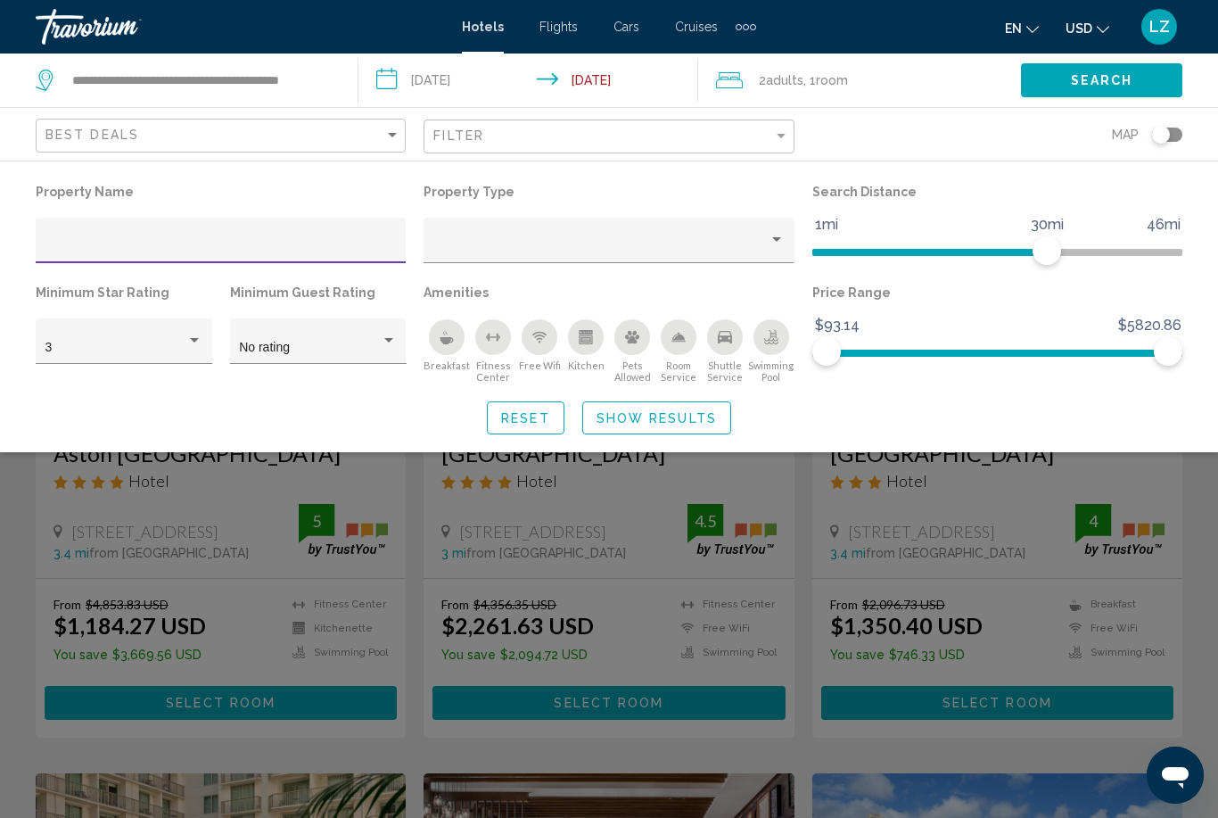
paste input "**********"
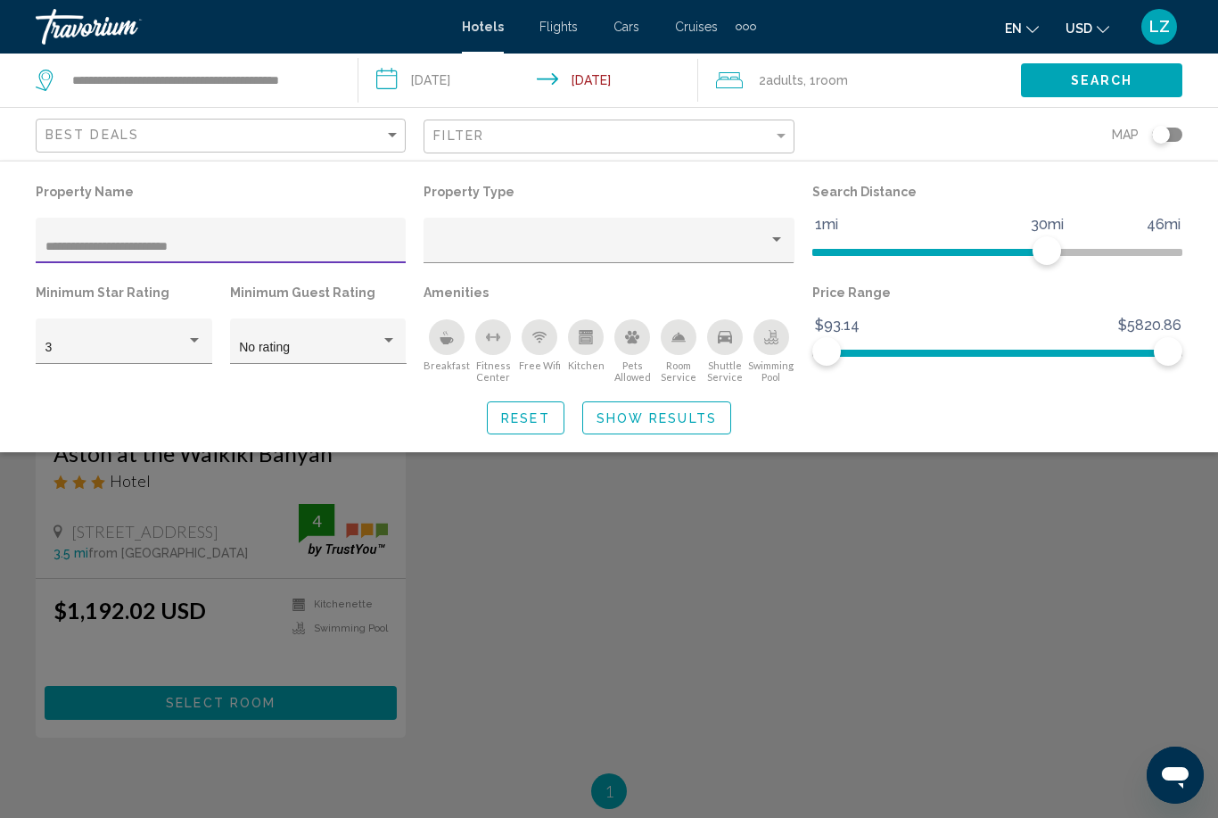
type input "**********"
click at [632, 414] on span "Show Results" at bounding box center [657, 418] width 120 height 14
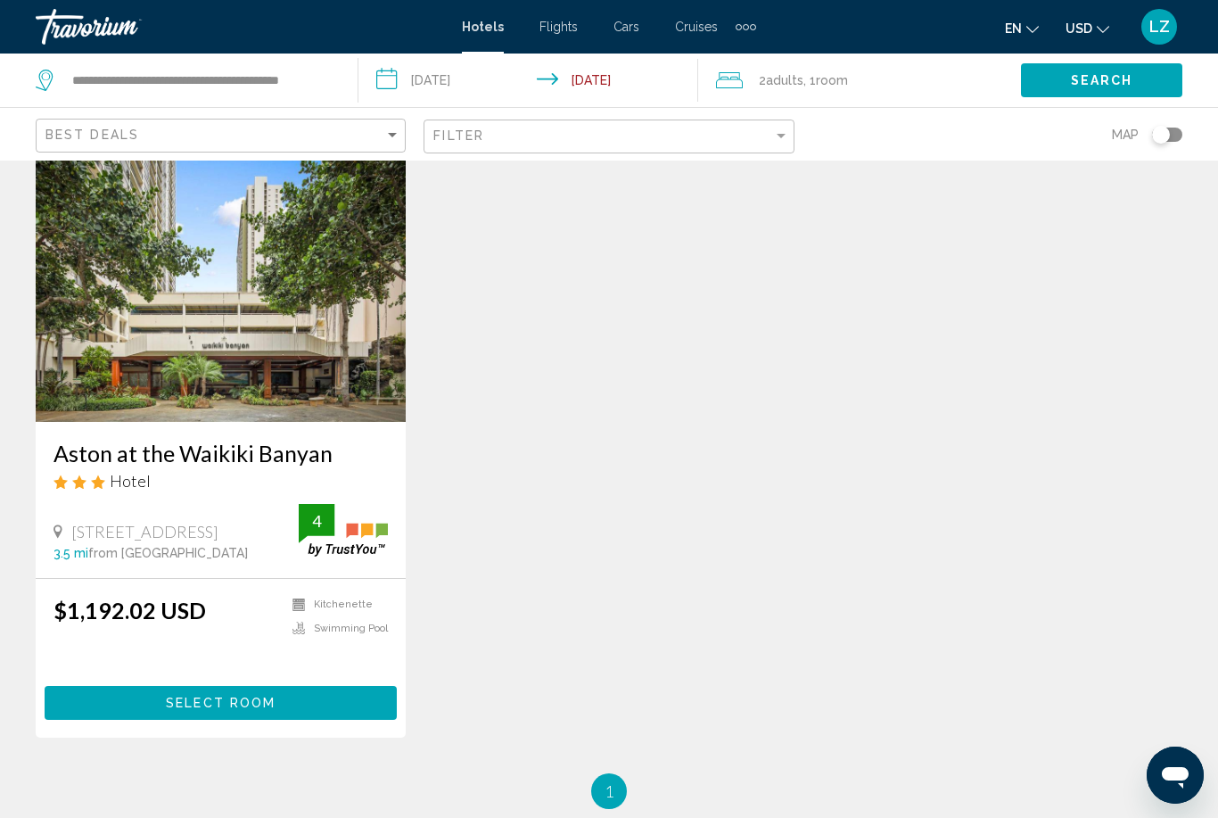
click at [293, 313] on img "Main content" at bounding box center [221, 278] width 370 height 285
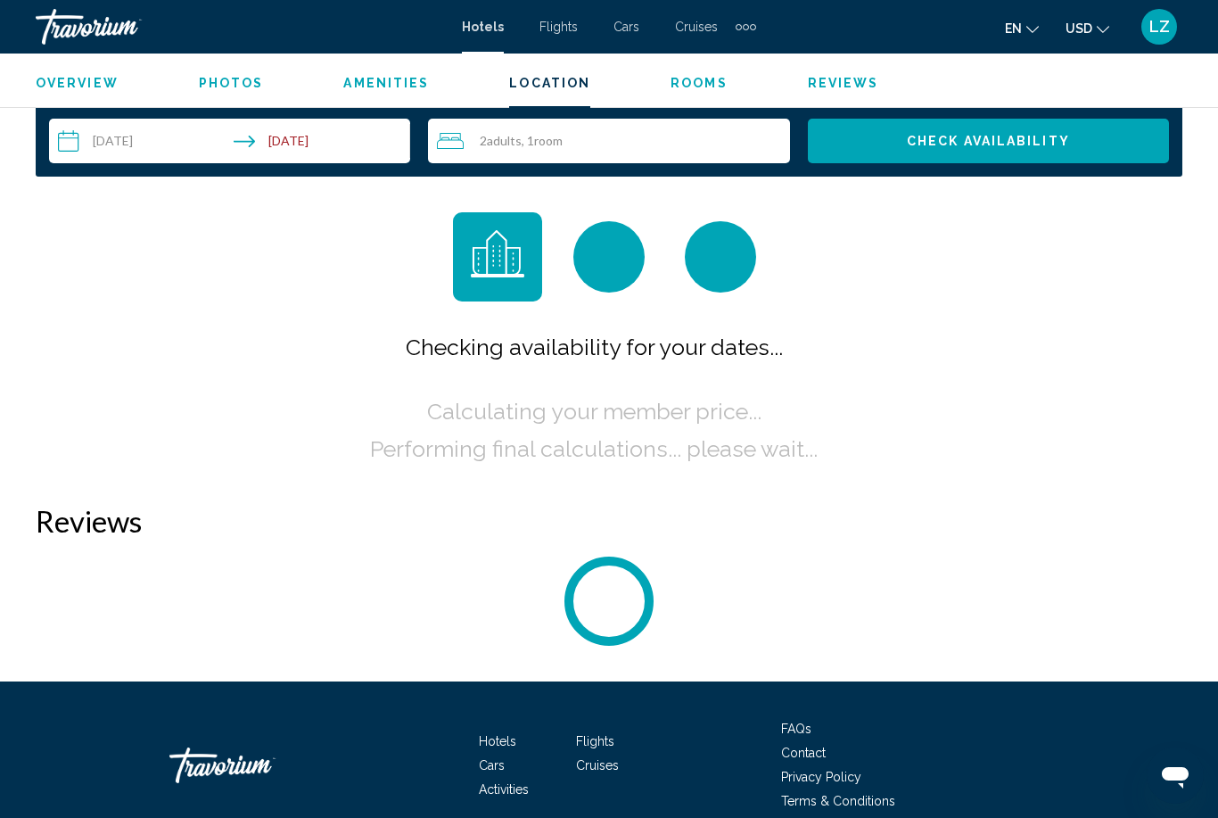
scroll to position [2576, 0]
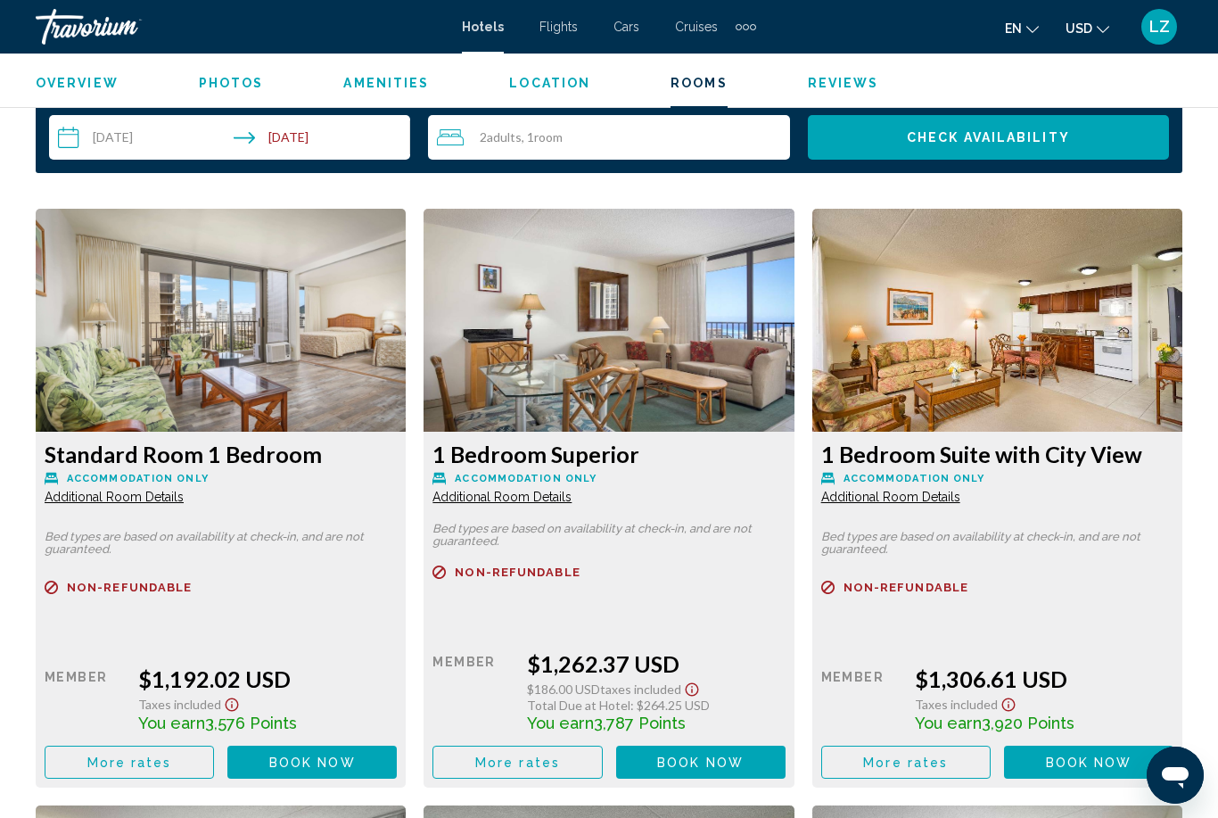
click at [292, 144] on input "**********" at bounding box center [233, 140] width 368 height 50
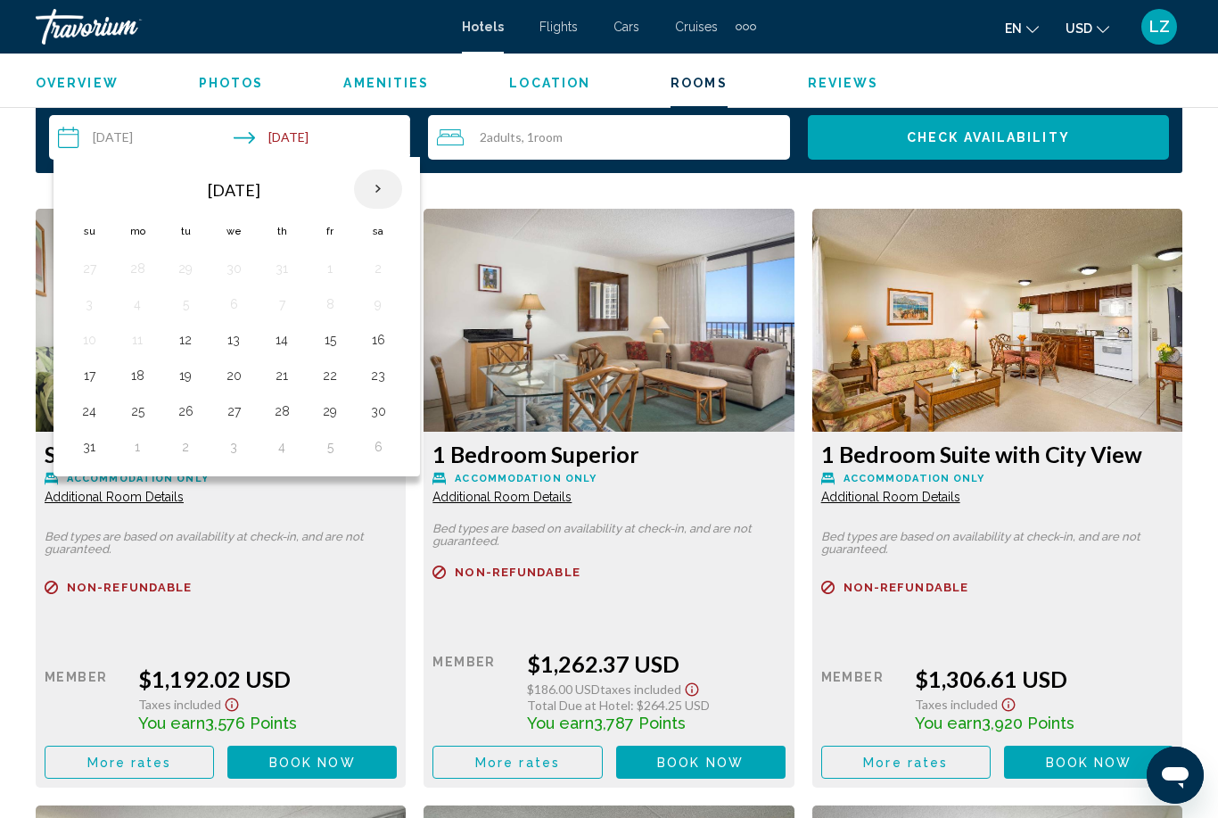
click at [386, 189] on th "Next month" at bounding box center [378, 188] width 48 height 39
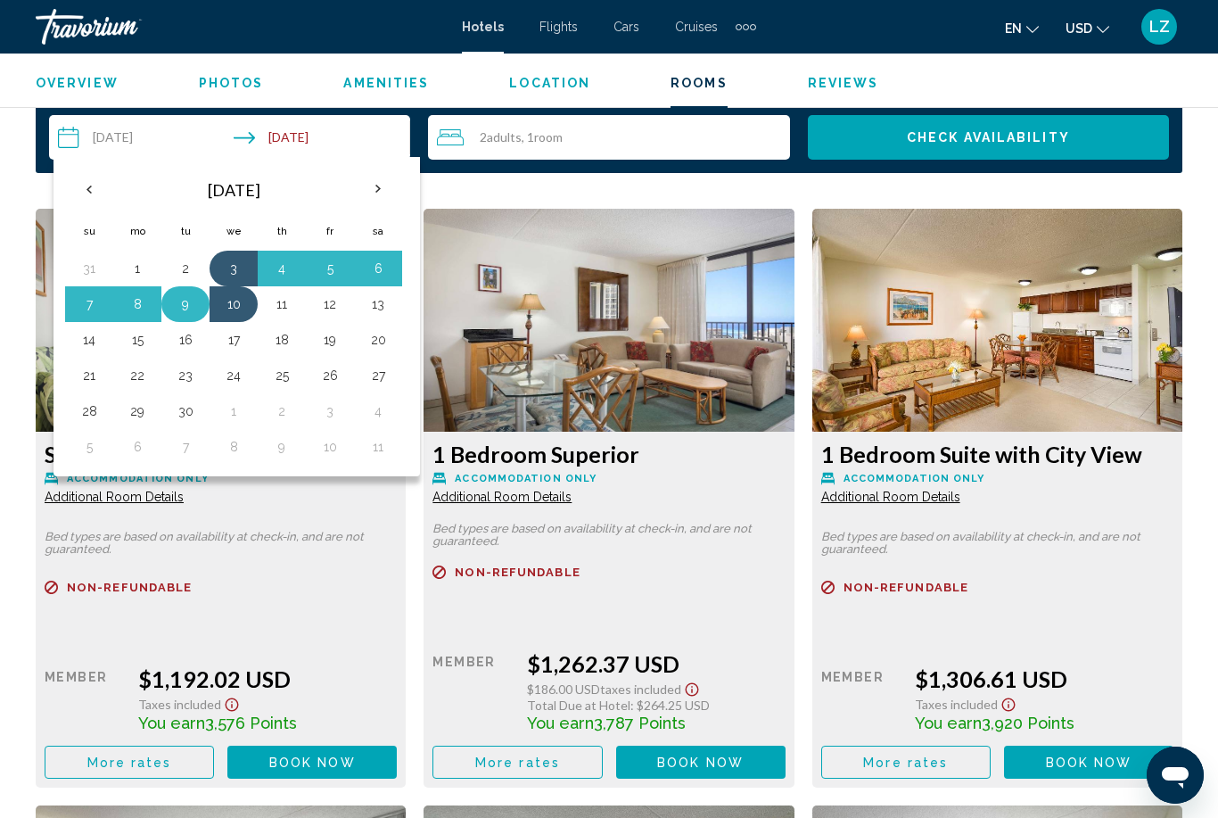
click at [194, 304] on button "9" at bounding box center [185, 304] width 29 height 25
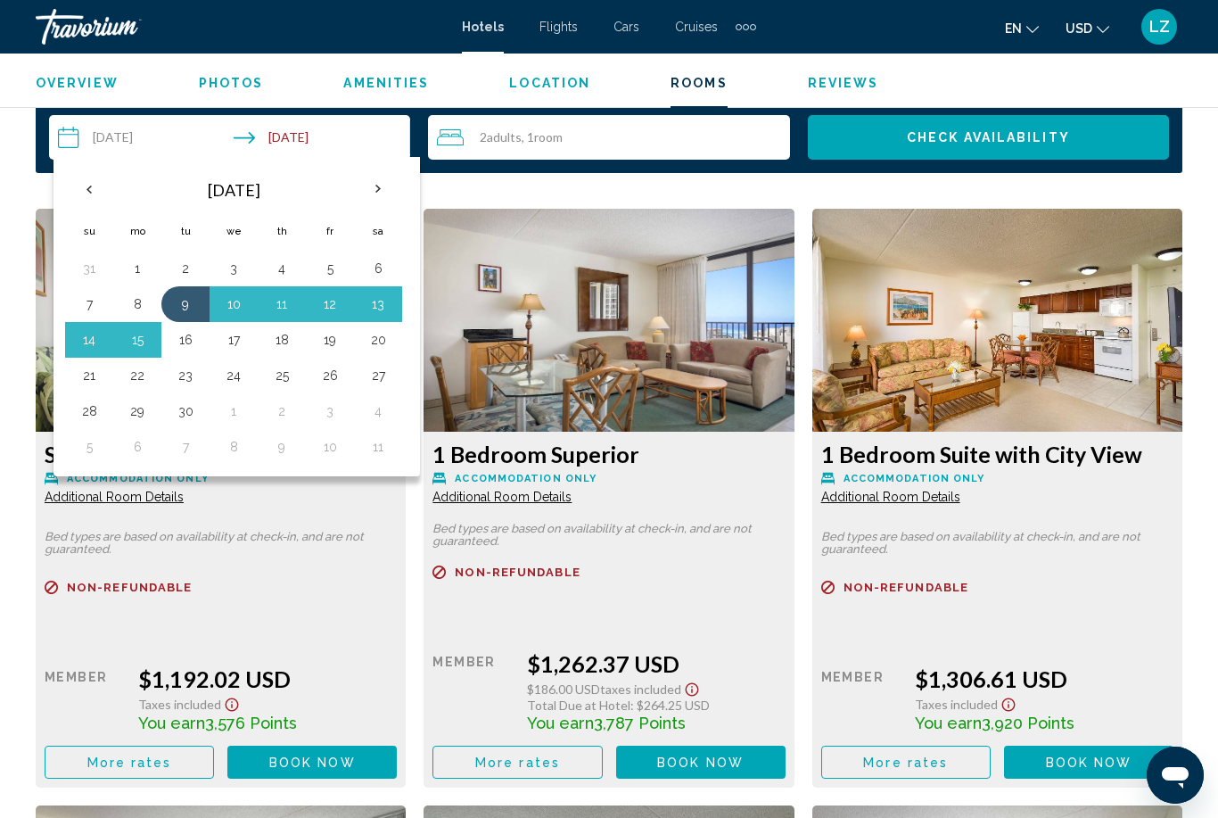
click at [190, 335] on button "16" at bounding box center [185, 339] width 29 height 25
type input "**********"
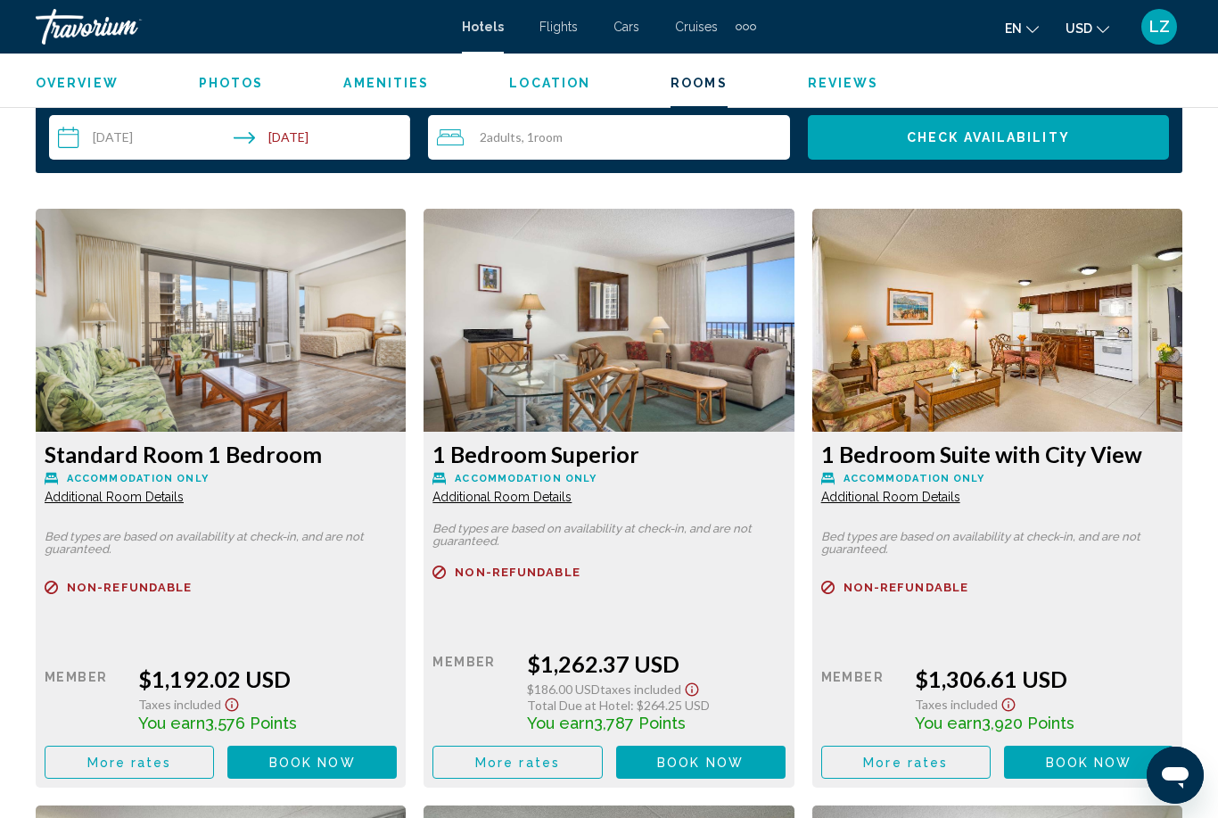
click at [868, 144] on button "Check Availability" at bounding box center [988, 137] width 361 height 45
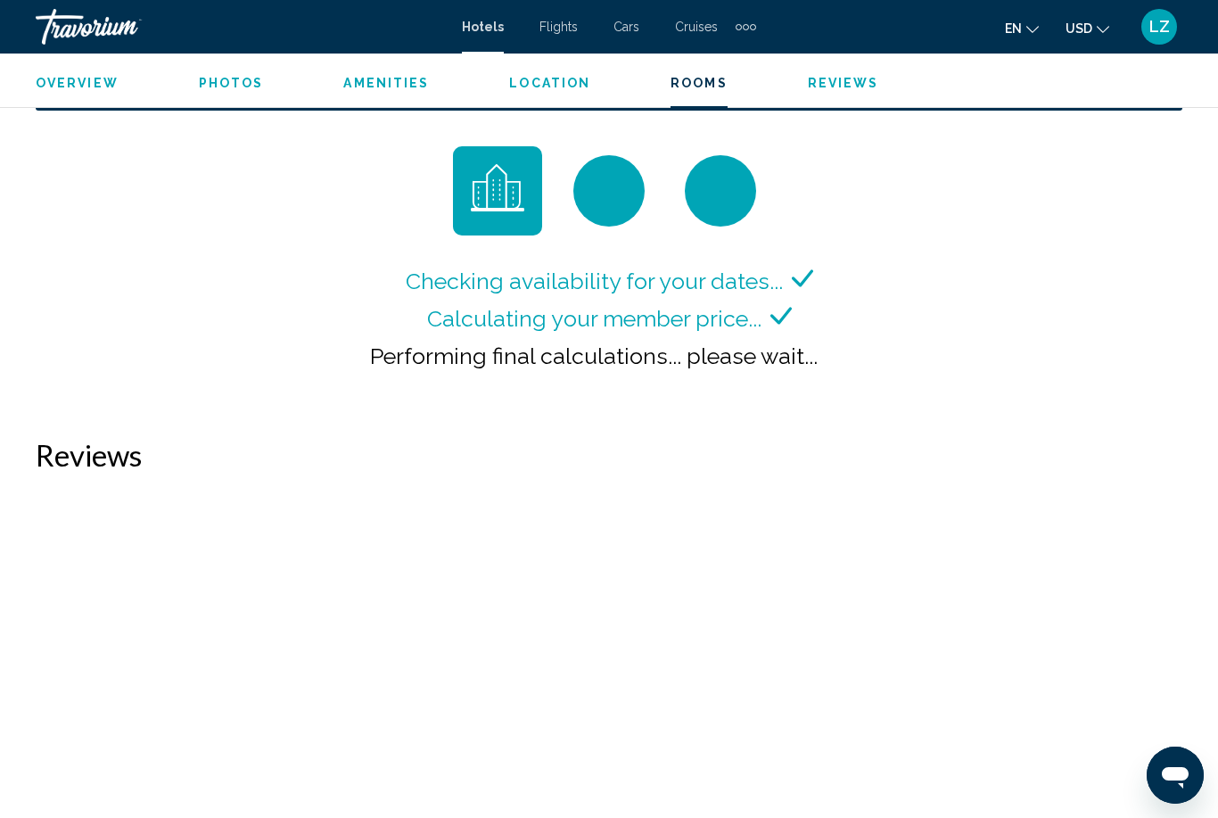
scroll to position [2622, 0]
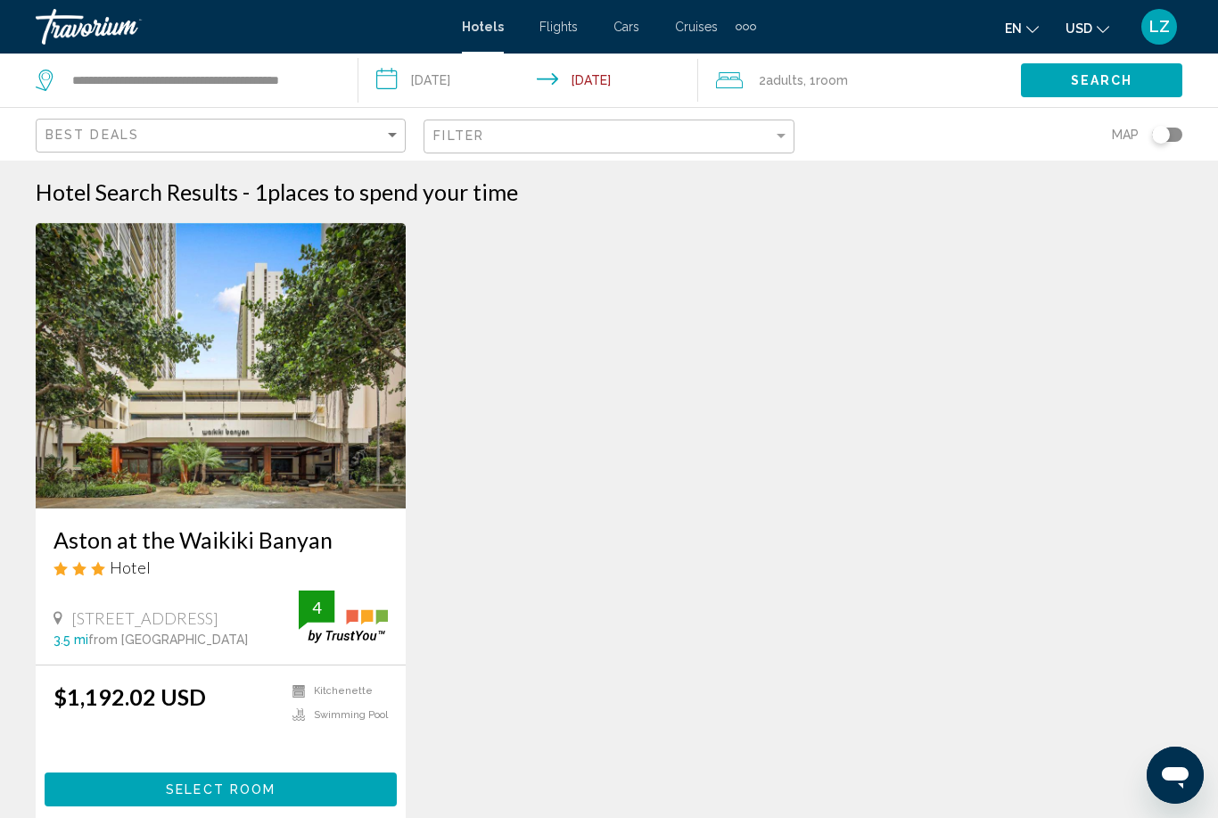
click at [484, 74] on input "**********" at bounding box center [533, 83] width 348 height 59
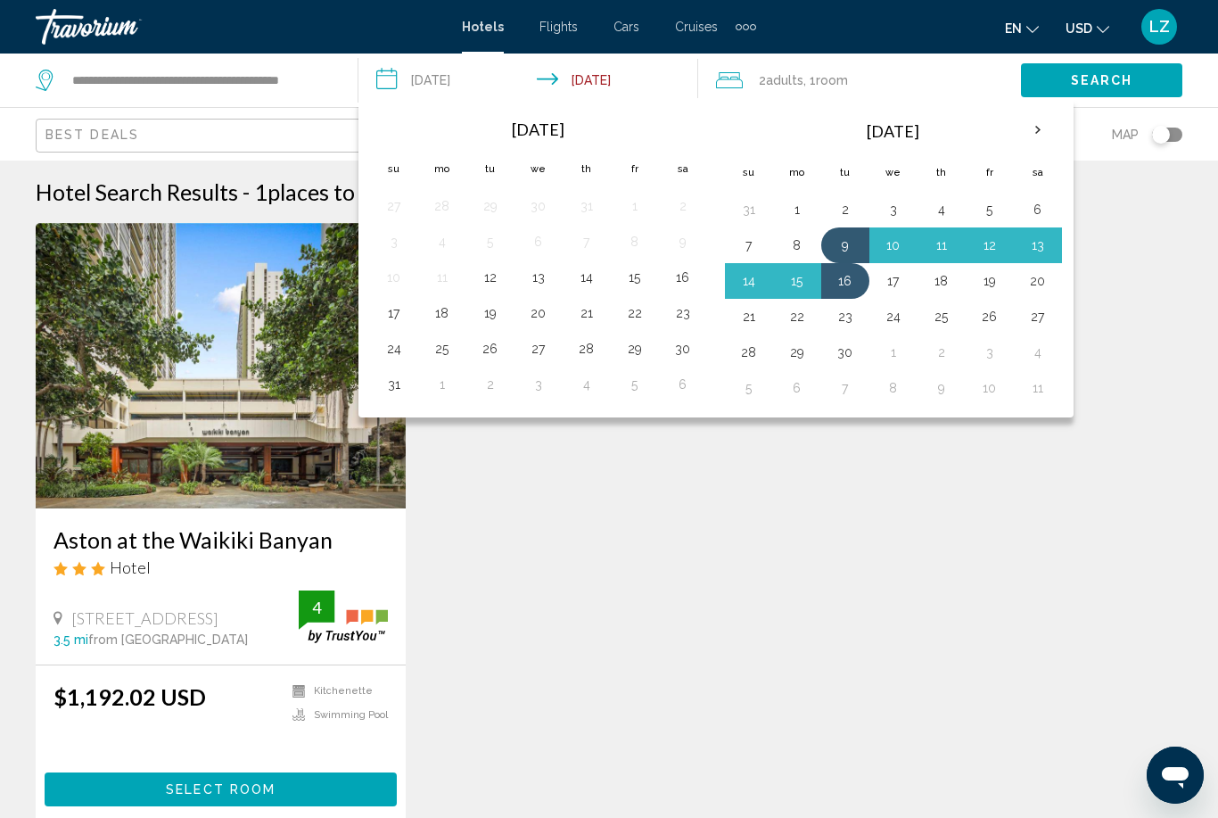
click at [573, 440] on div "Aston at the Waikiki Banyan Hotel [STREET_ADDRESS] 3.5 mi from [GEOGRAPHIC_DATA…" at bounding box center [609, 541] width 1165 height 637
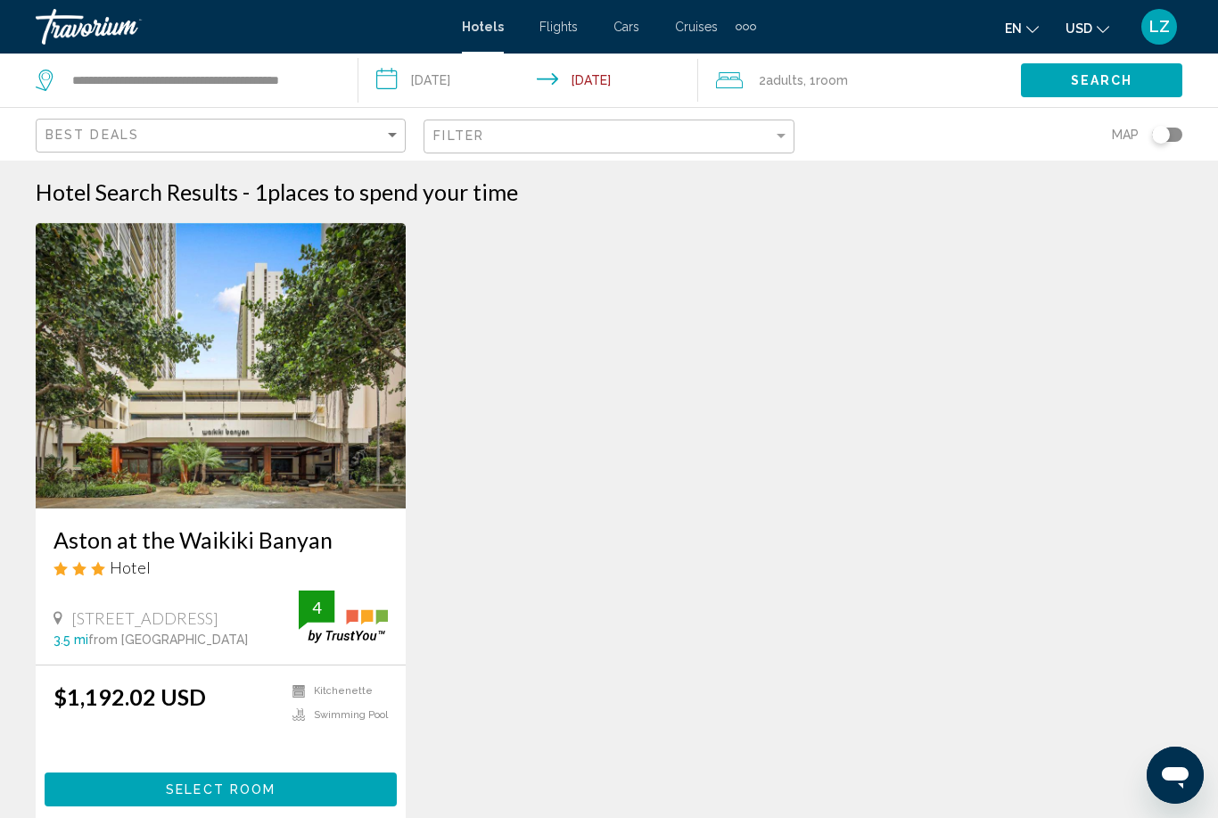
click at [226, 791] on span "Select Room" at bounding box center [221, 790] width 110 height 14
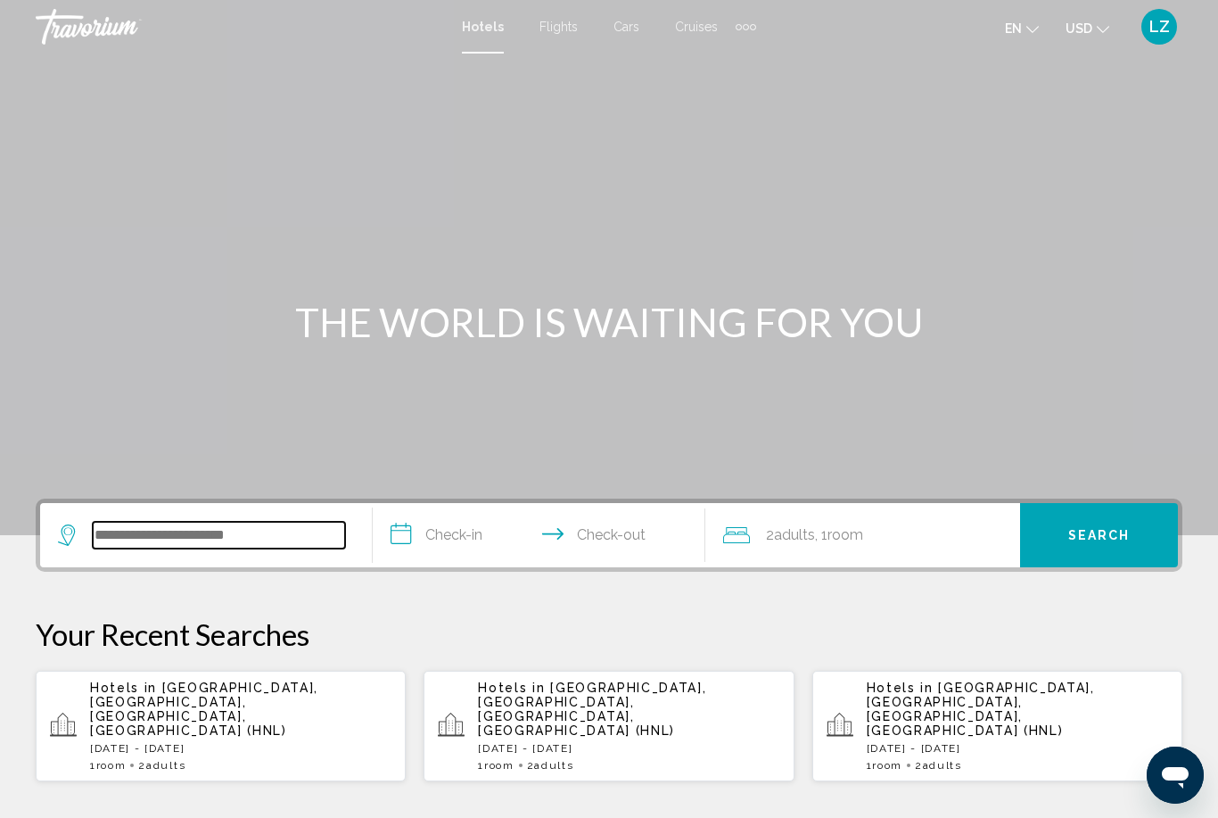
click at [215, 522] on input "Search widget" at bounding box center [219, 535] width 252 height 27
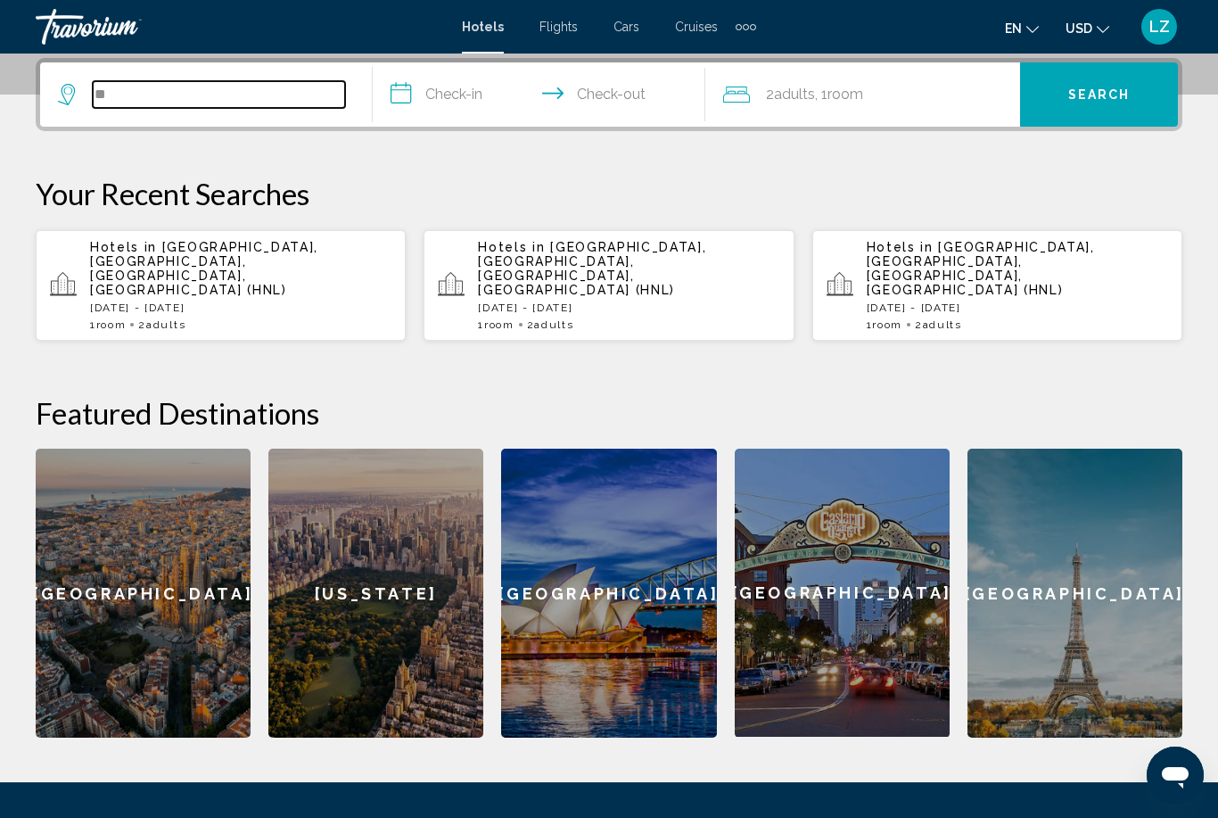
type input "*"
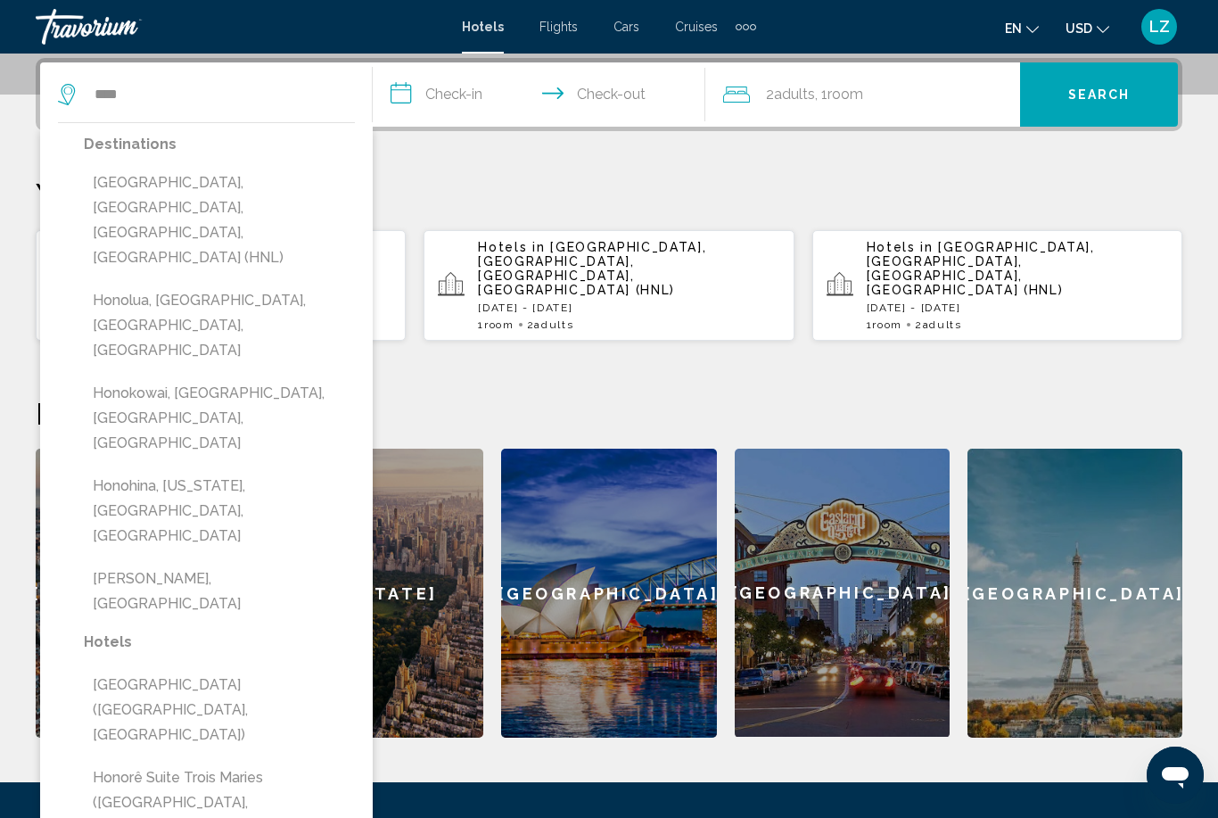
click at [199, 186] on button "[GEOGRAPHIC_DATA], [GEOGRAPHIC_DATA], [GEOGRAPHIC_DATA], [GEOGRAPHIC_DATA] (HNL)" at bounding box center [219, 220] width 271 height 109
type input "**********"
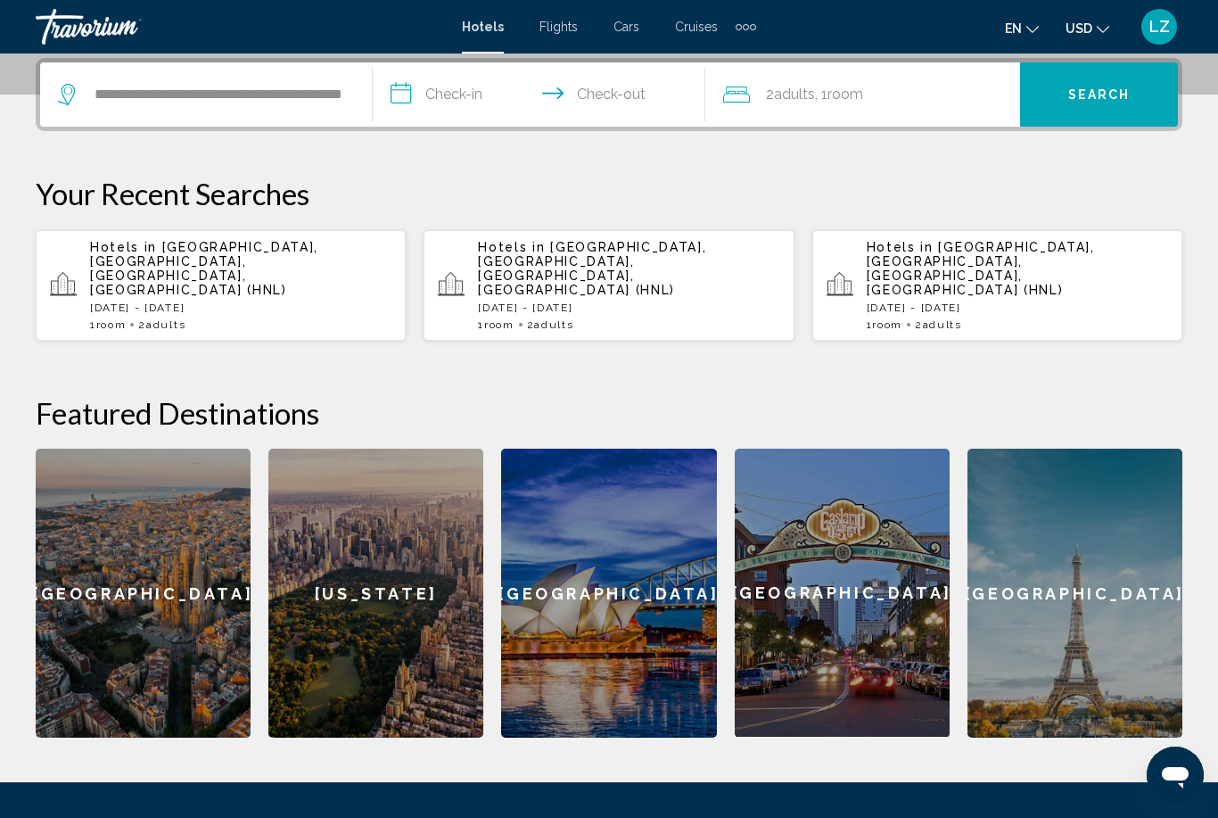
click at [458, 102] on input "**********" at bounding box center [543, 97] width 340 height 70
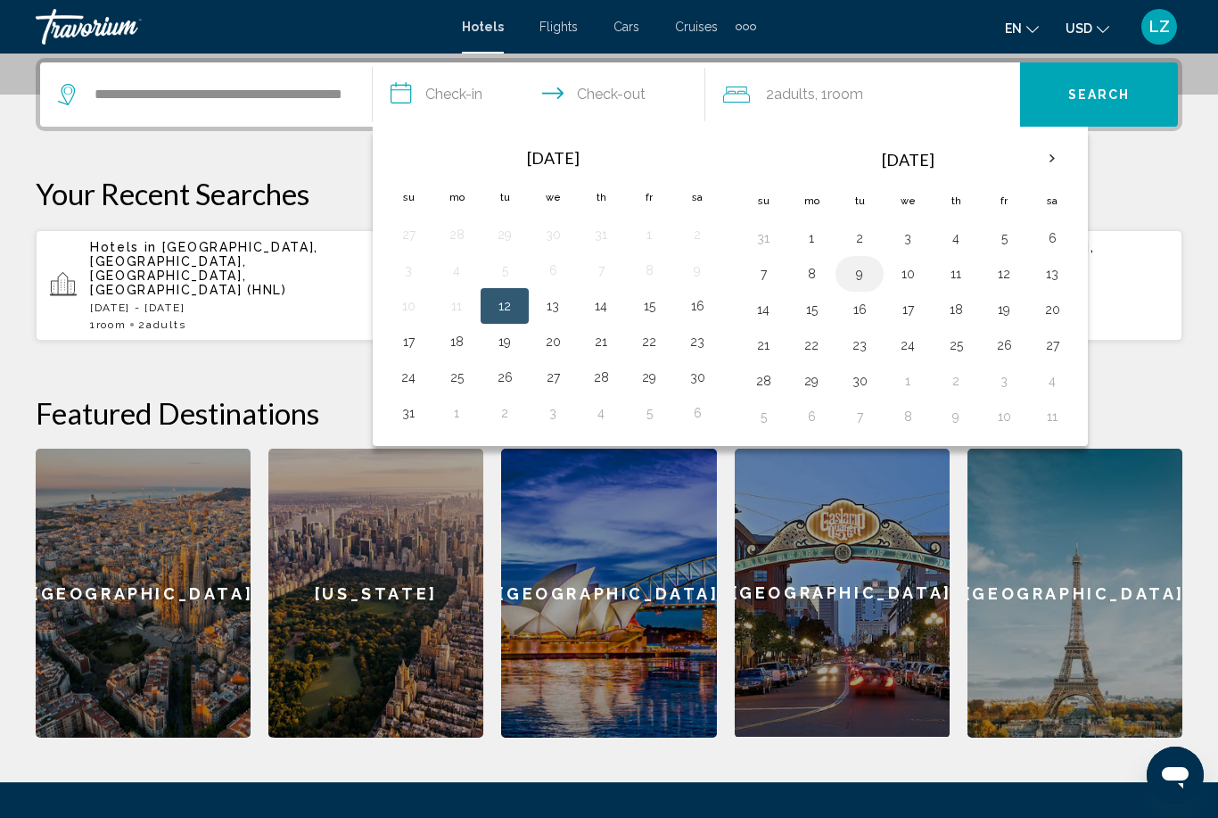
click at [862, 273] on button "9" at bounding box center [859, 273] width 29 height 25
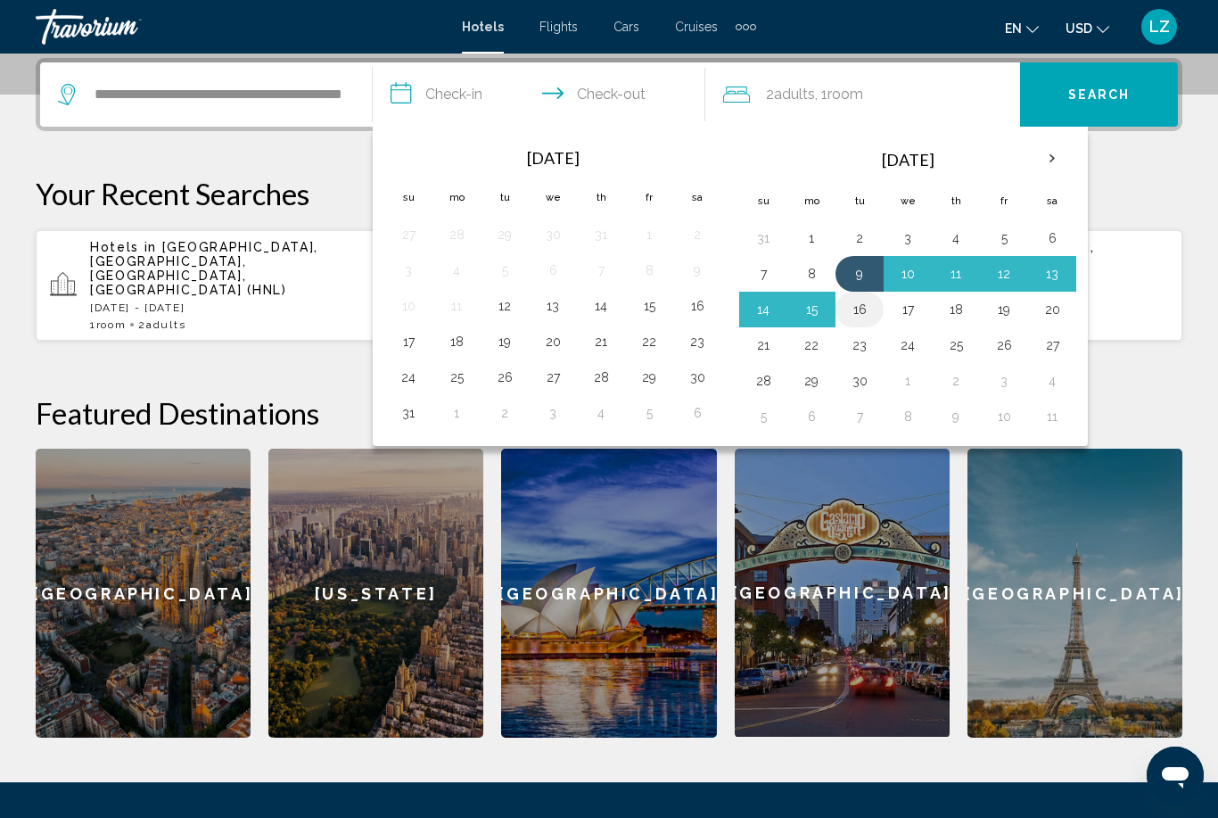
click at [865, 310] on button "16" at bounding box center [859, 309] width 29 height 25
type input "**********"
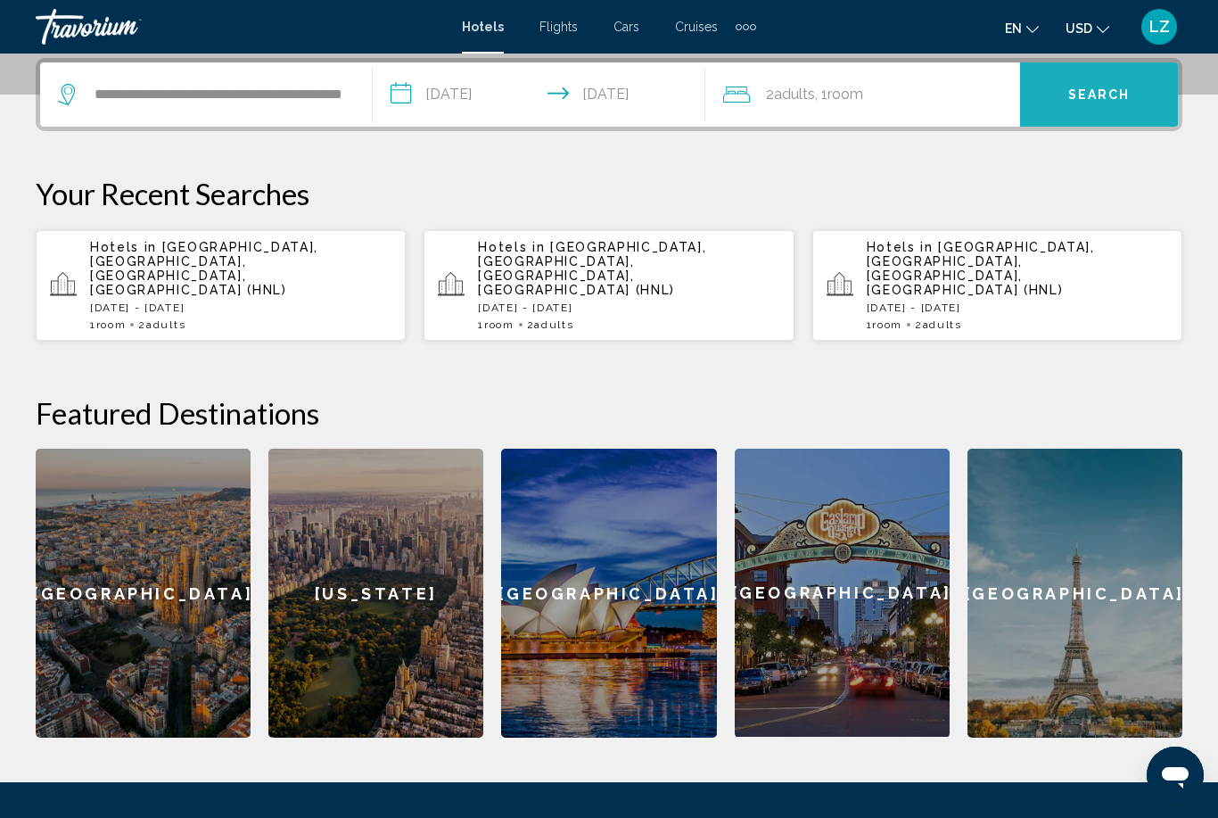
click at [1096, 91] on span "Search" at bounding box center [1099, 95] width 62 height 14
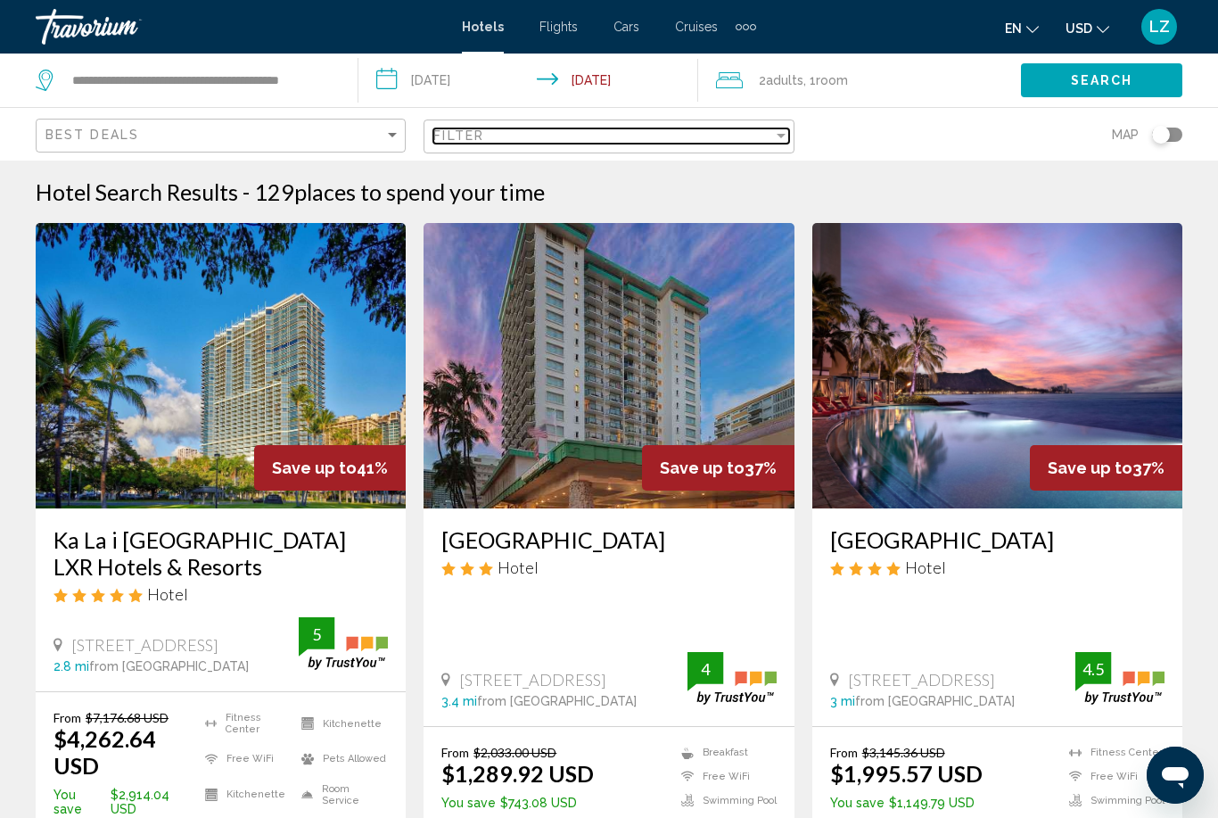
click at [593, 142] on div "Filter" at bounding box center [602, 135] width 339 height 14
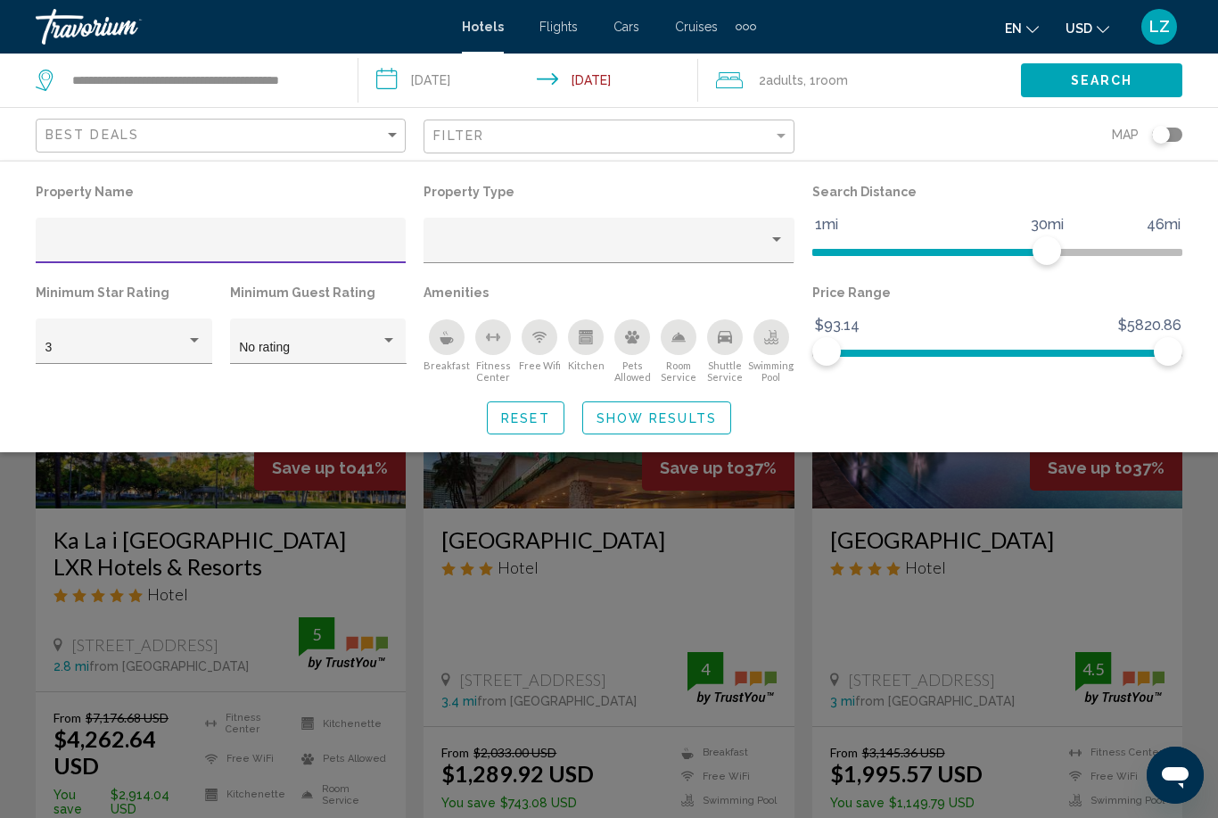
click at [1202, 559] on div "Search widget" at bounding box center [609, 543] width 1218 height 550
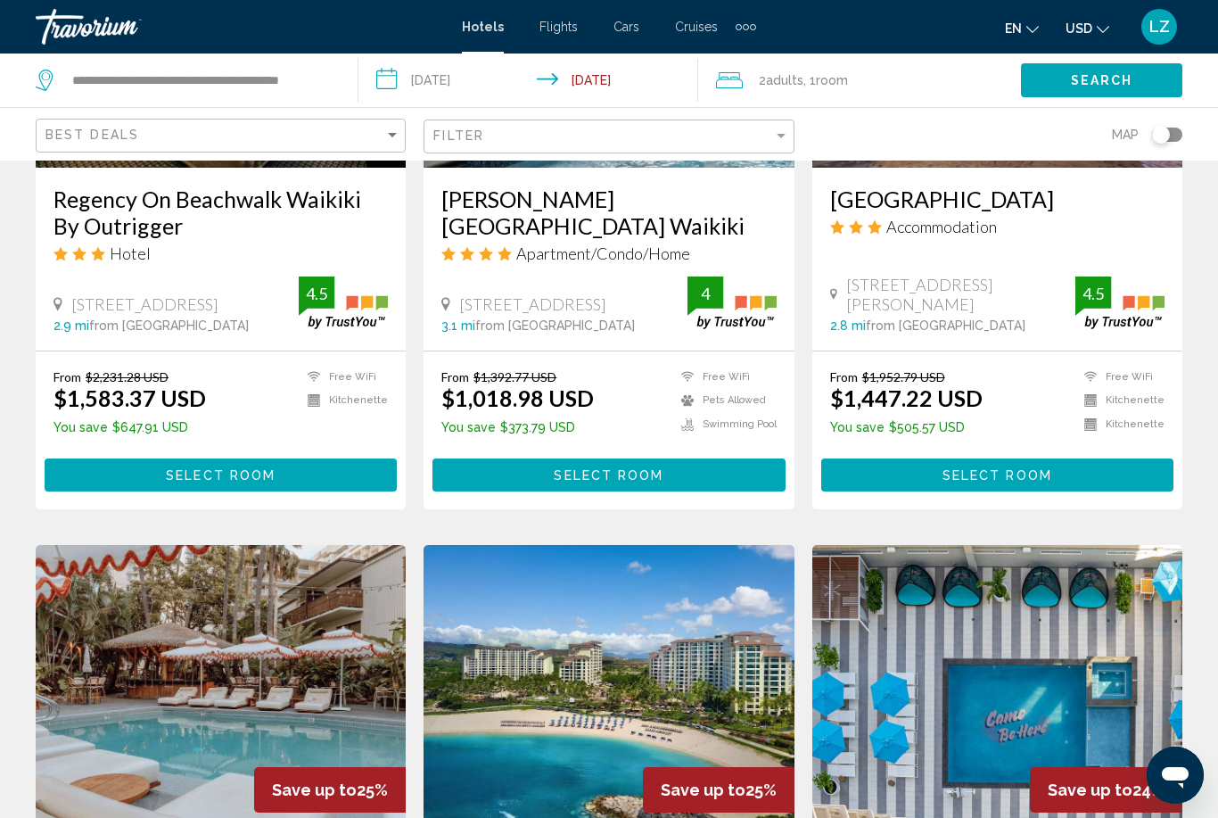
scroll to position [2315, 0]
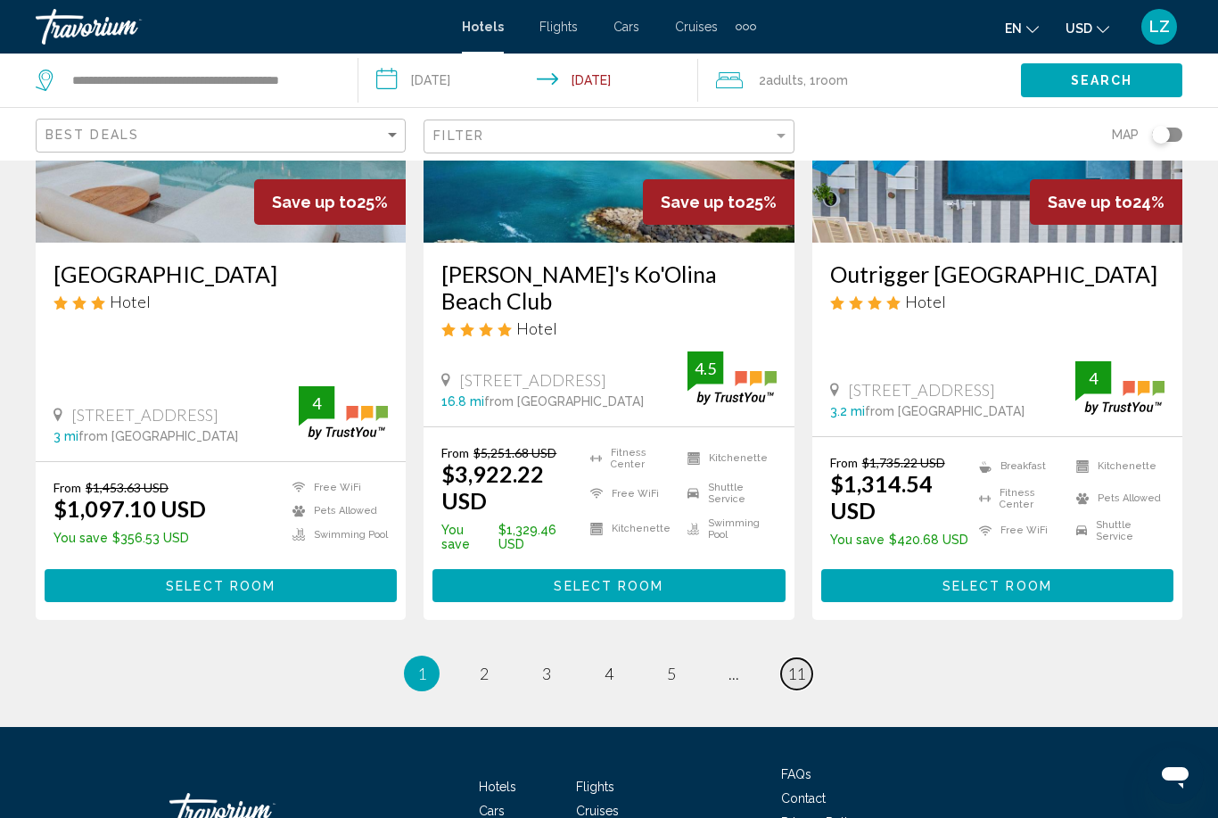
click at [804, 664] on span "11" at bounding box center [797, 674] width 18 height 20
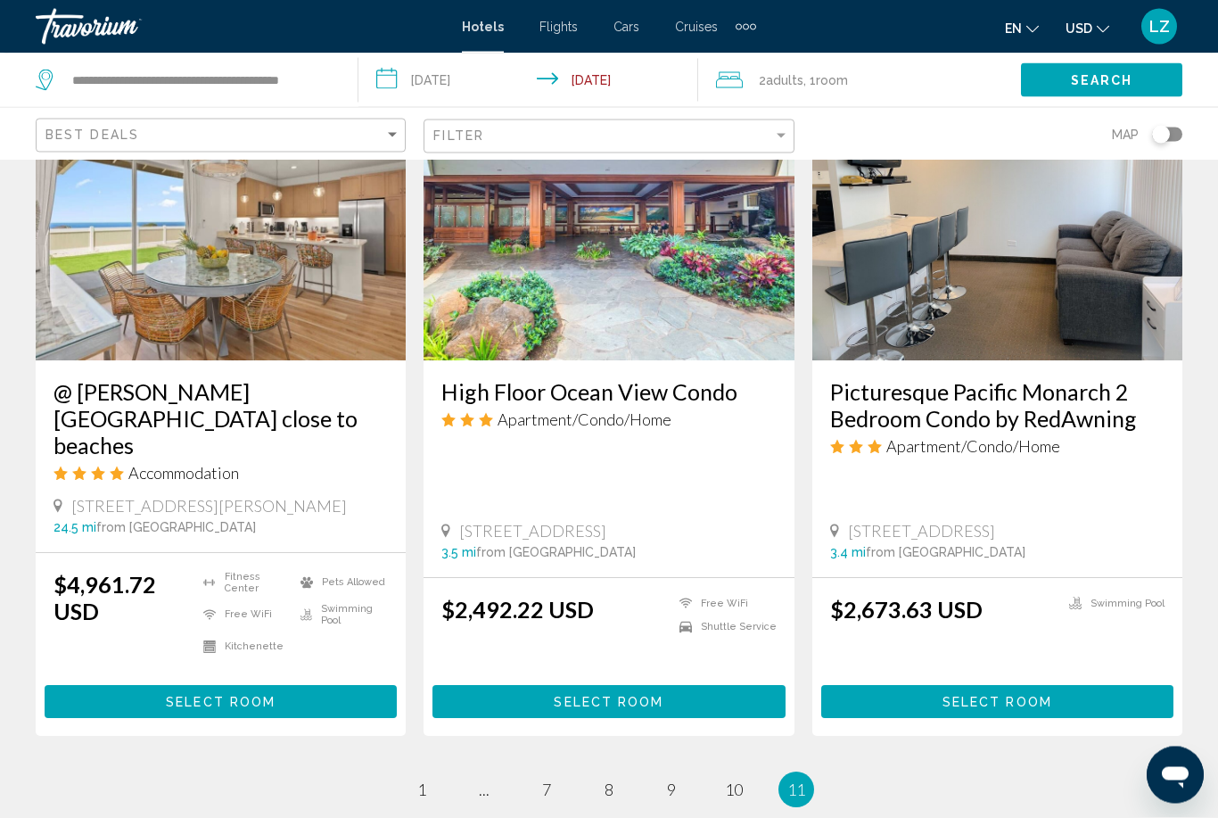
scroll to position [1515, 0]
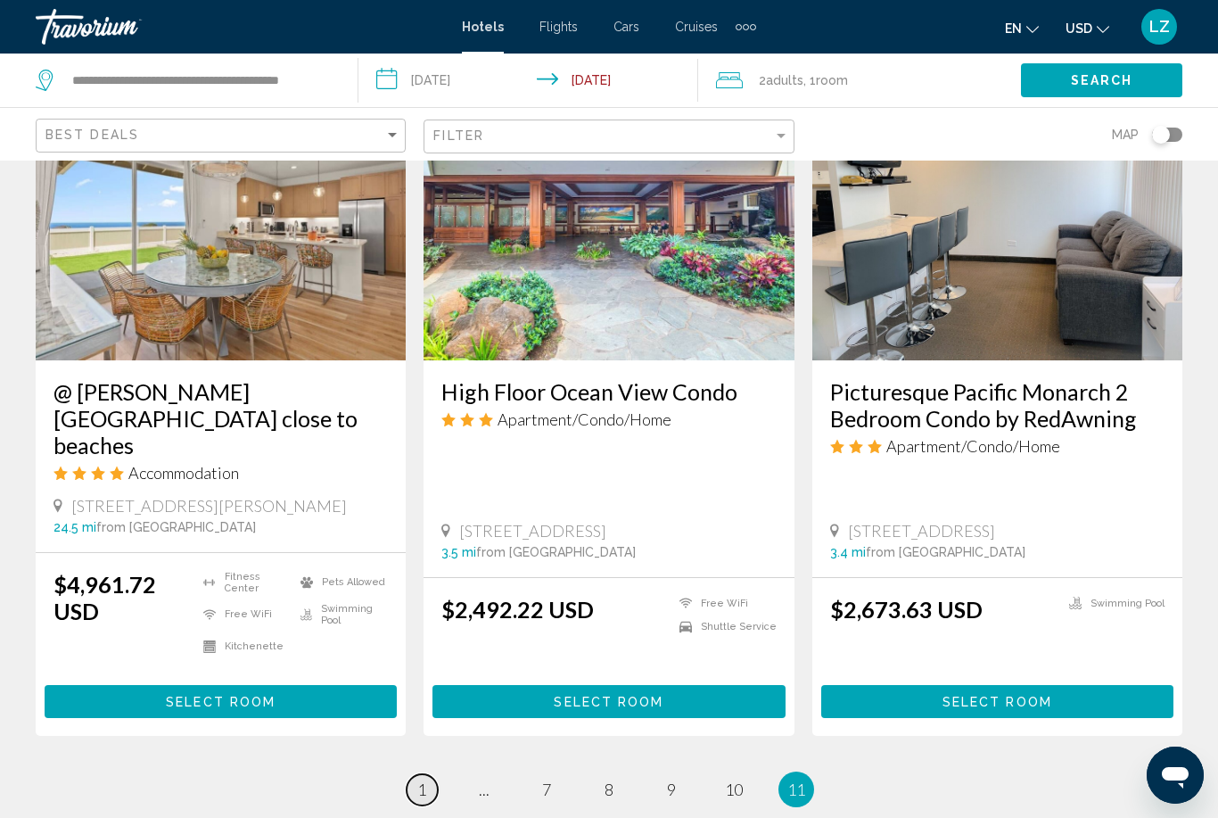
click at [416, 774] on link "page 1" at bounding box center [422, 789] width 31 height 31
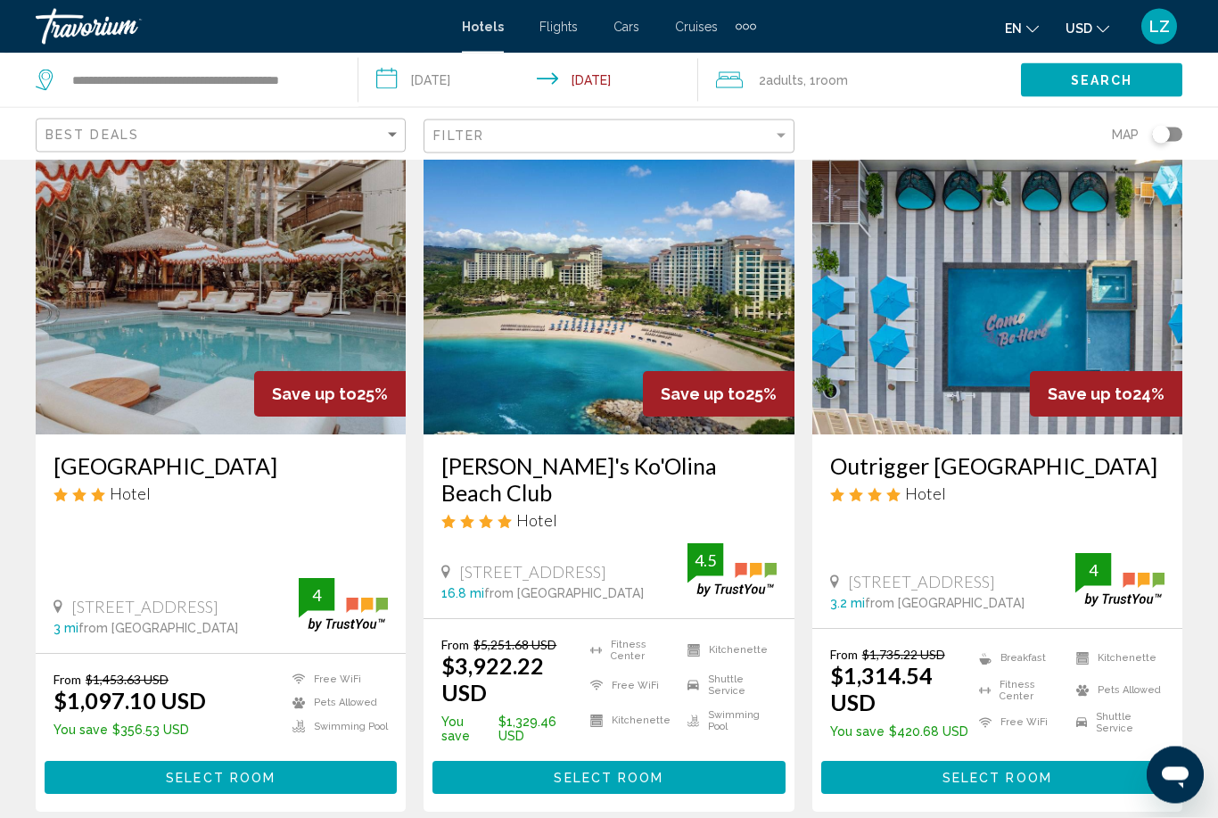
scroll to position [2315, 0]
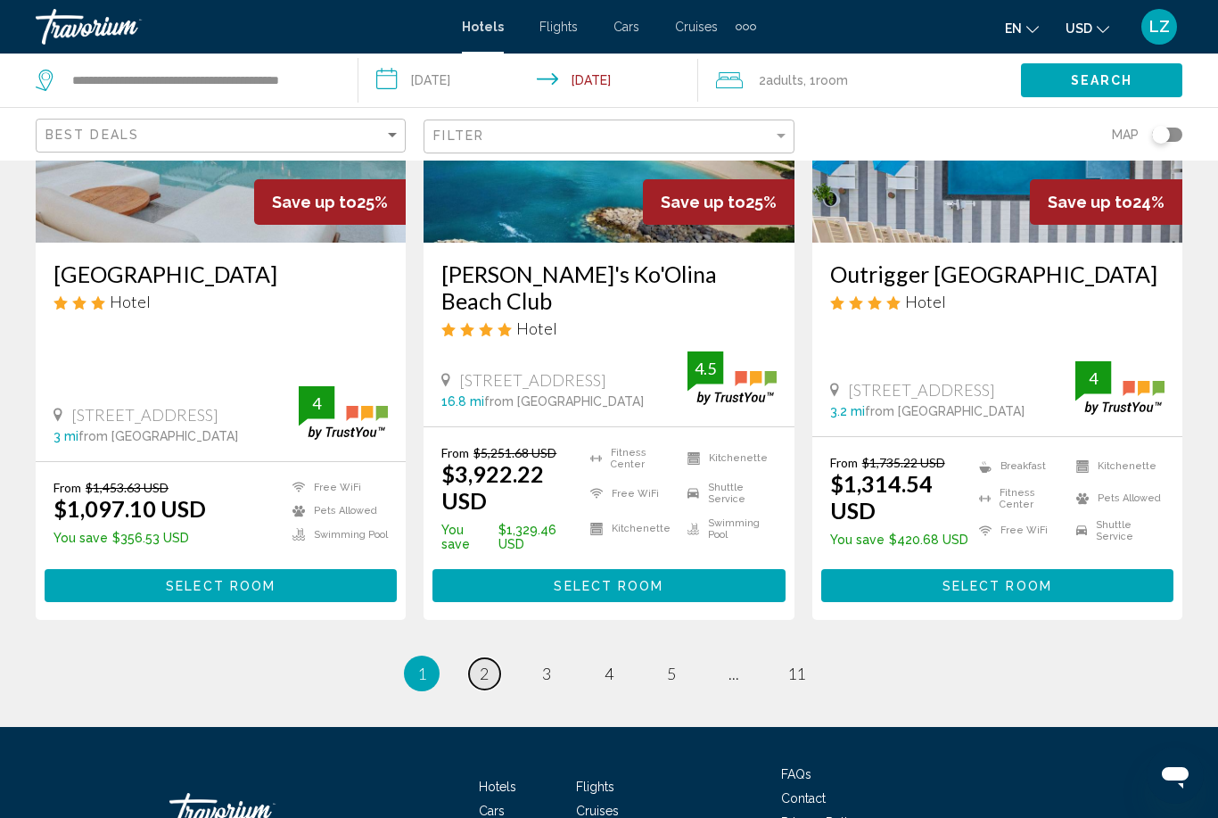
click at [489, 664] on span "2" at bounding box center [484, 674] width 9 height 20
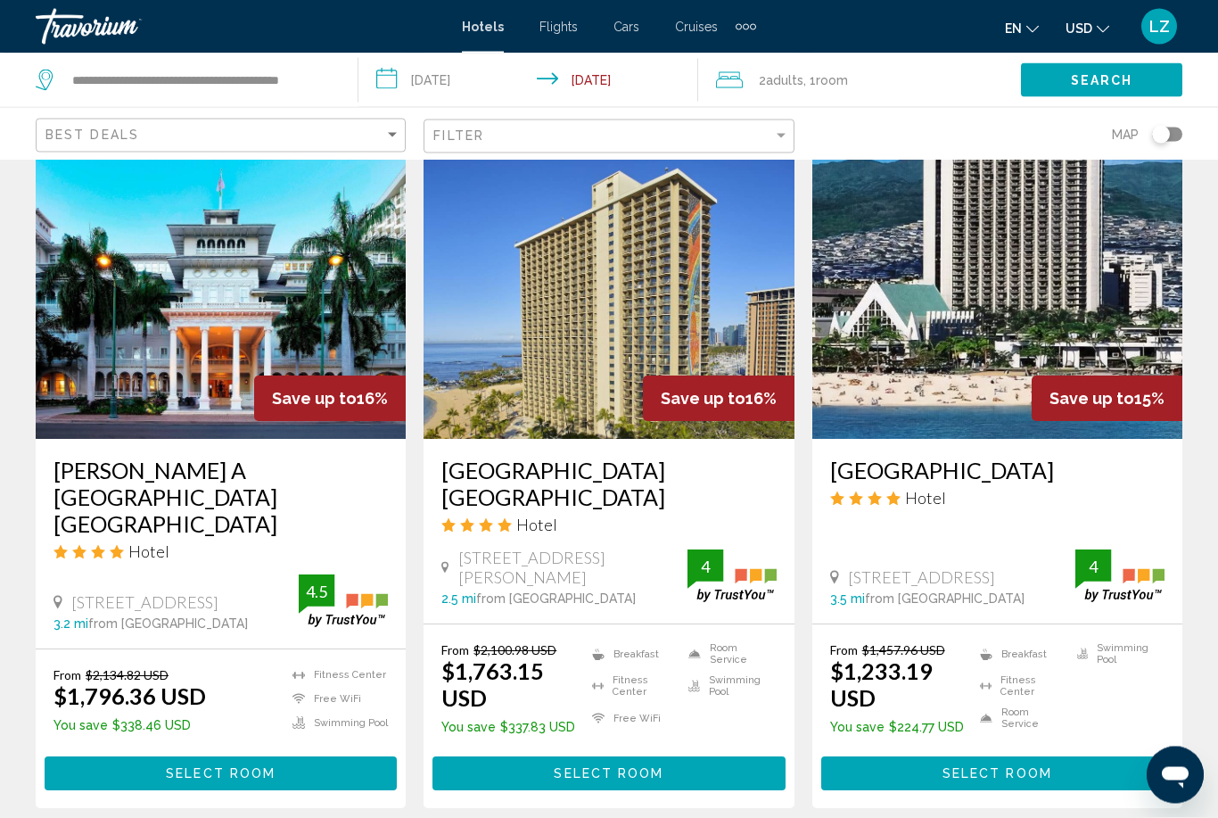
scroll to position [2108, 0]
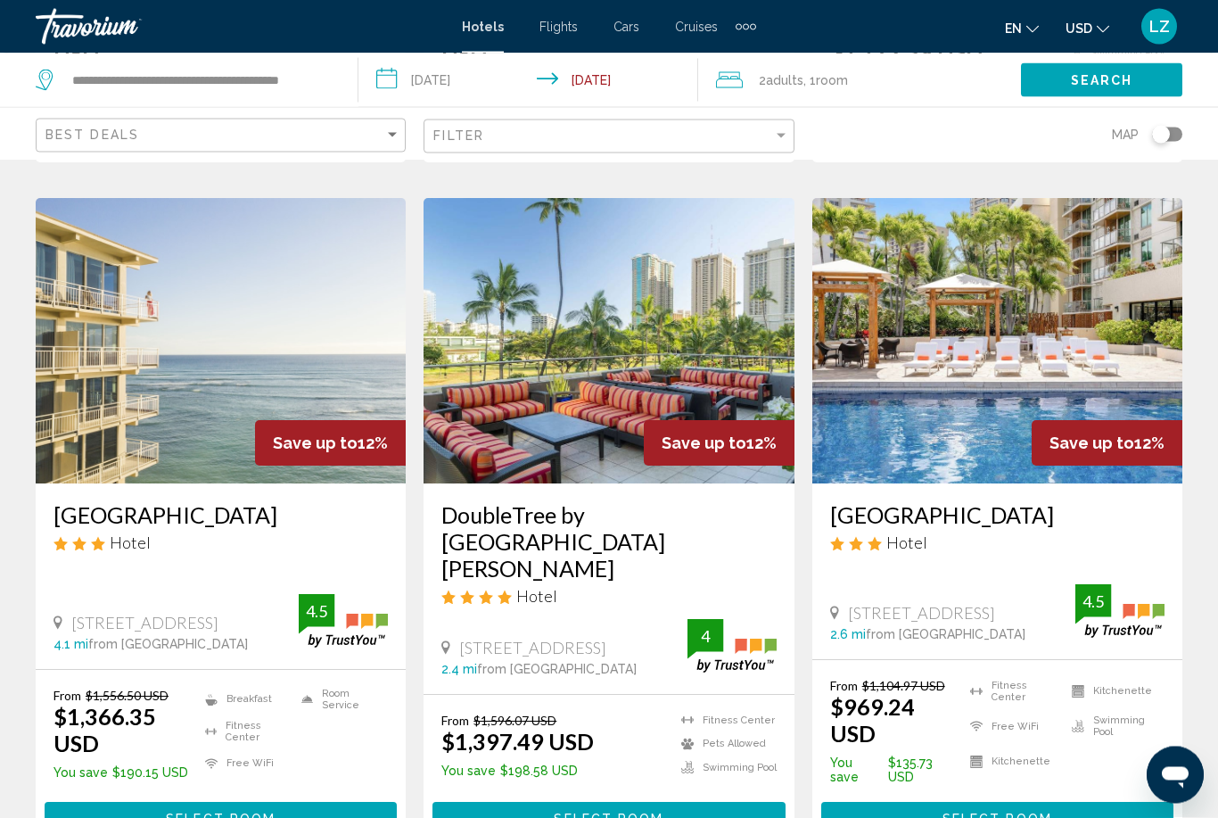
scroll to position [2187, 0]
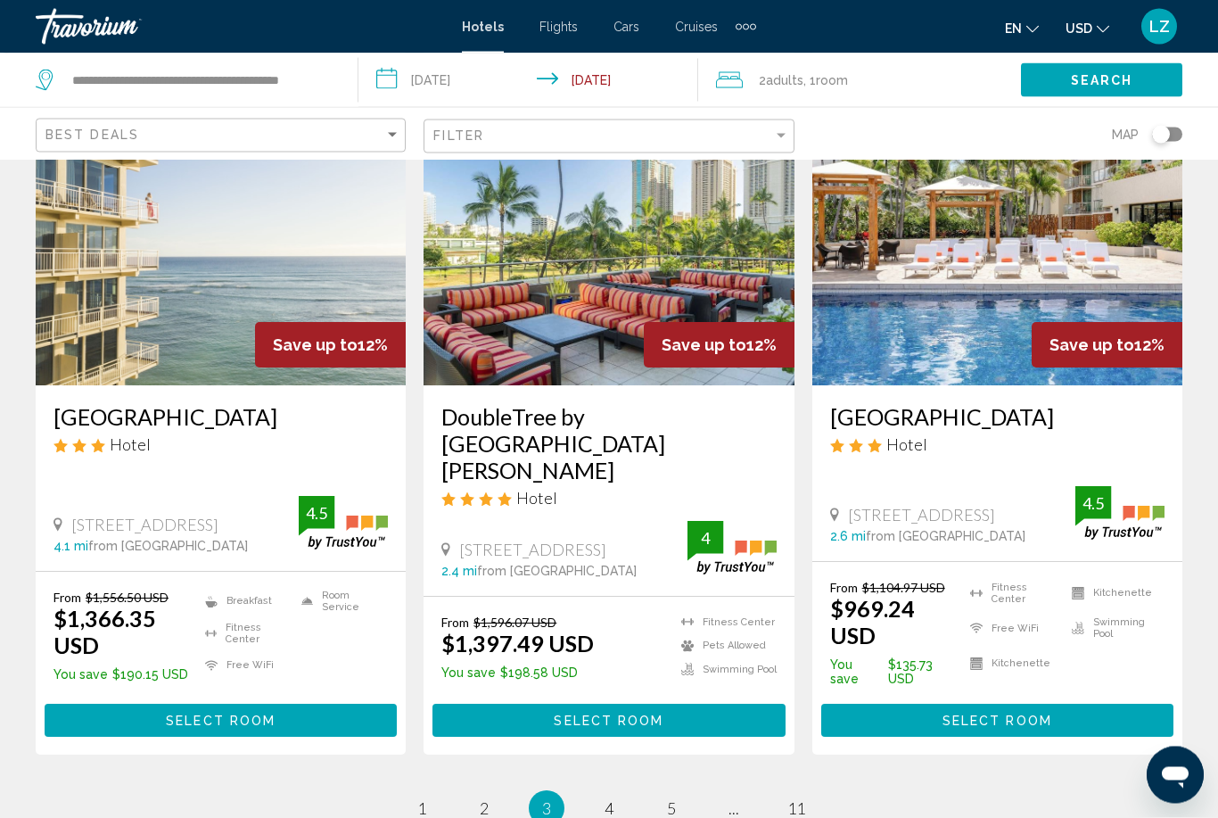
drag, startPoint x: 823, startPoint y: 420, endPoint x: 1117, endPoint y: 408, distance: 293.7
click at [1117, 408] on div "Luana Waikiki Hotel & Suites Hotel 2045 Kalakaua Ave., Honolulu 2.6 mi from Hon…" at bounding box center [997, 473] width 370 height 175
copy h3 "Luana Waikiki Hotel & Suites"
click at [1062, 705] on button "Select Room" at bounding box center [997, 721] width 352 height 33
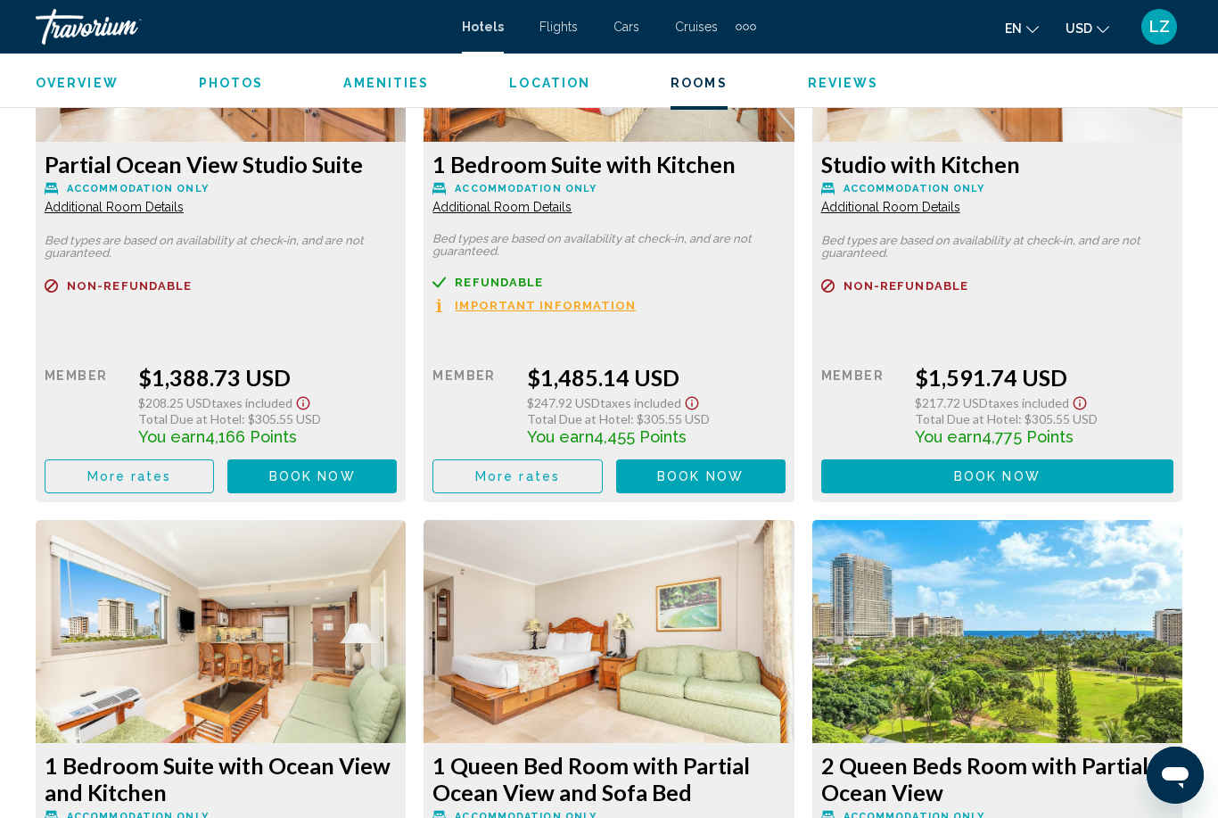
scroll to position [5291, 0]
